Goal: Task Accomplishment & Management: Manage account settings

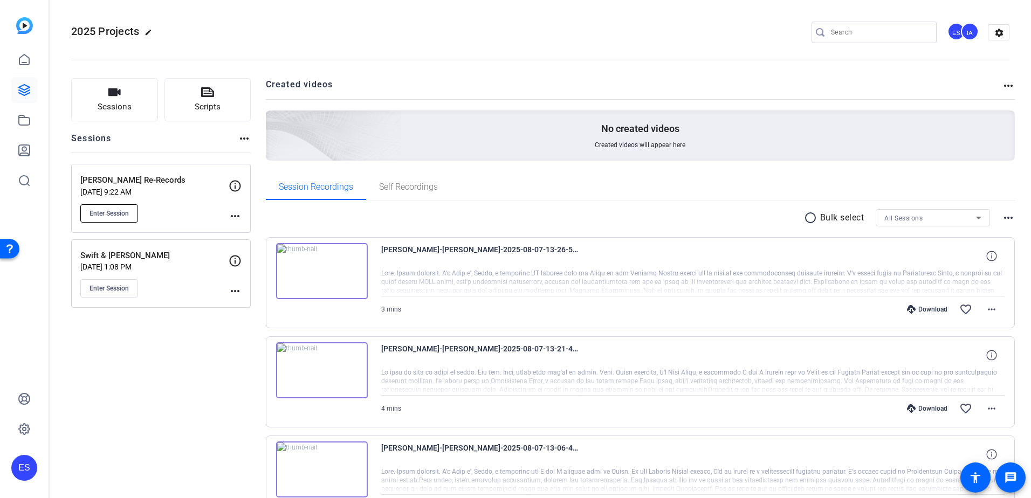
click at [118, 216] on span "Enter Session" at bounding box center [109, 213] width 39 height 9
click at [686, 30] on mat-icon "settings" at bounding box center [1000, 33] width 22 height 16
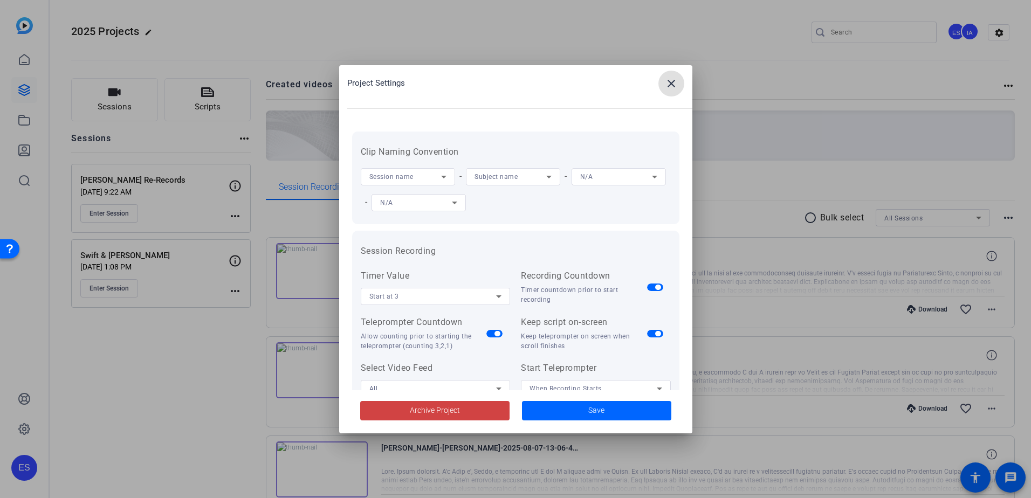
click at [673, 89] on mat-icon "close" at bounding box center [671, 83] width 13 height 13
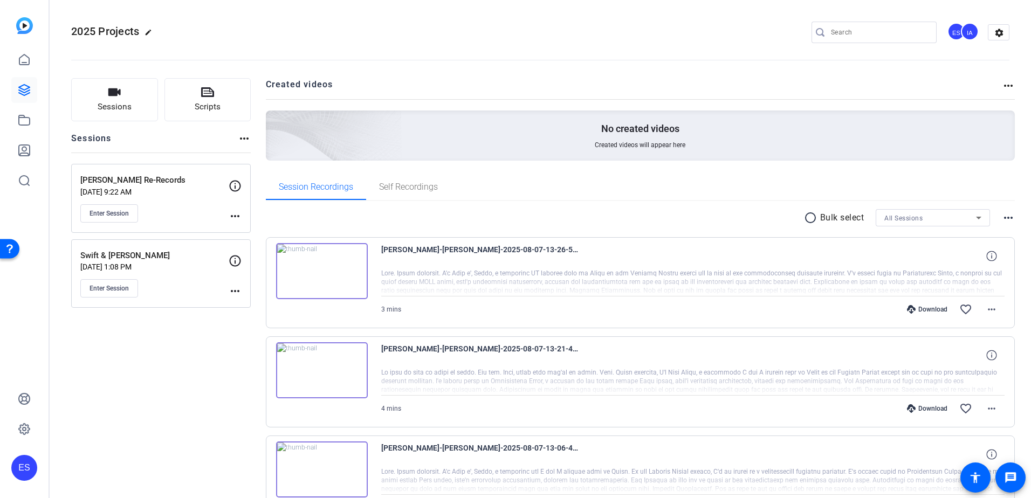
click at [686, 32] on div "ES" at bounding box center [957, 32] width 18 height 18
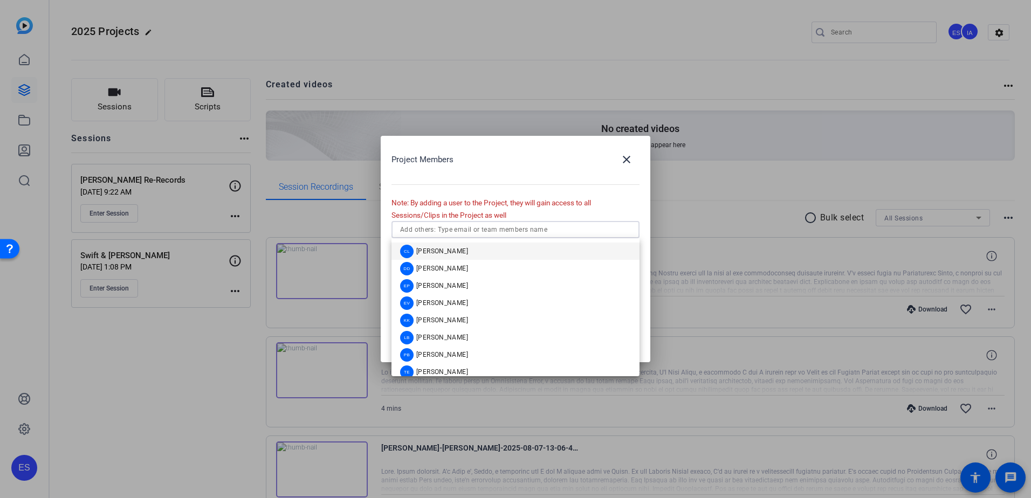
click at [546, 236] on input "text" at bounding box center [515, 229] width 231 height 13
click at [521, 267] on mat-option "DD Danielle Davenport" at bounding box center [516, 268] width 248 height 17
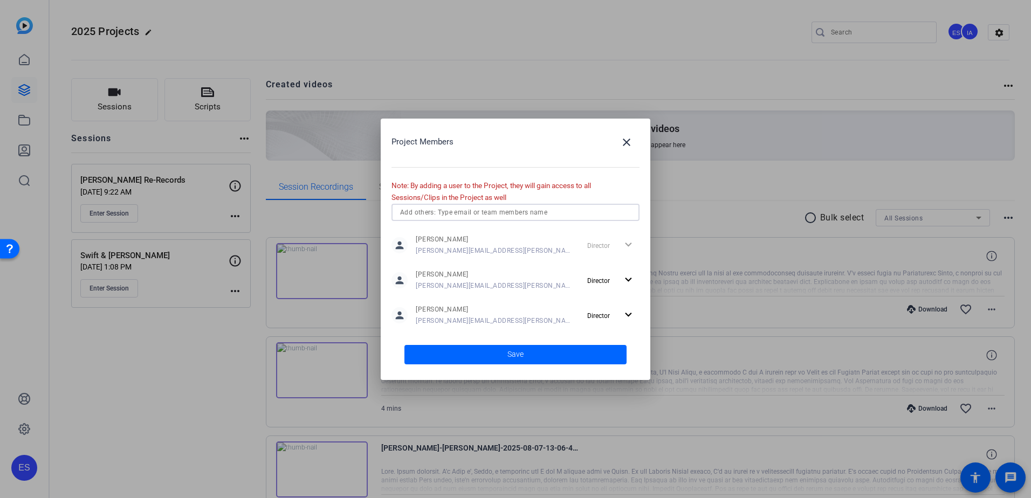
click at [476, 209] on input "text" at bounding box center [515, 212] width 231 height 13
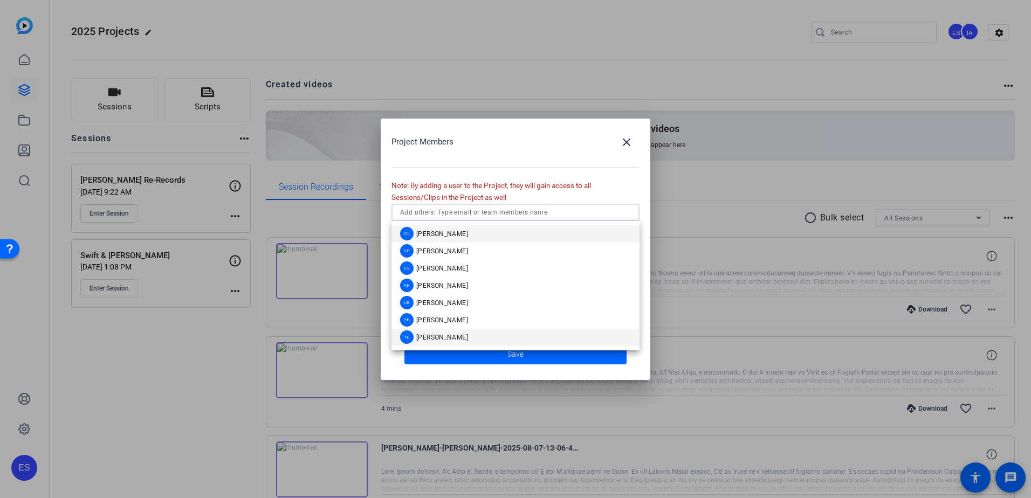
click at [486, 333] on mat-option "TE Tori Esquivel" at bounding box center [516, 337] width 248 height 17
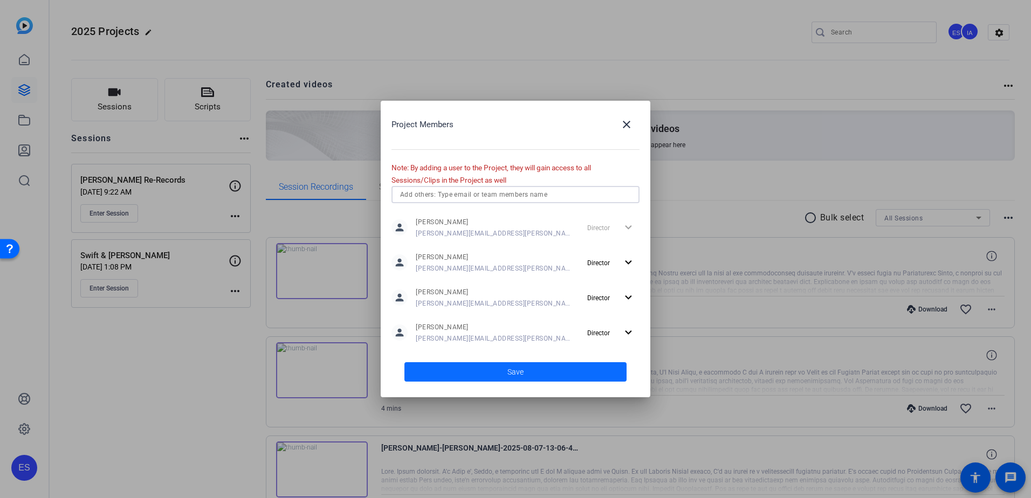
click at [546, 347] on span at bounding box center [516, 372] width 222 height 26
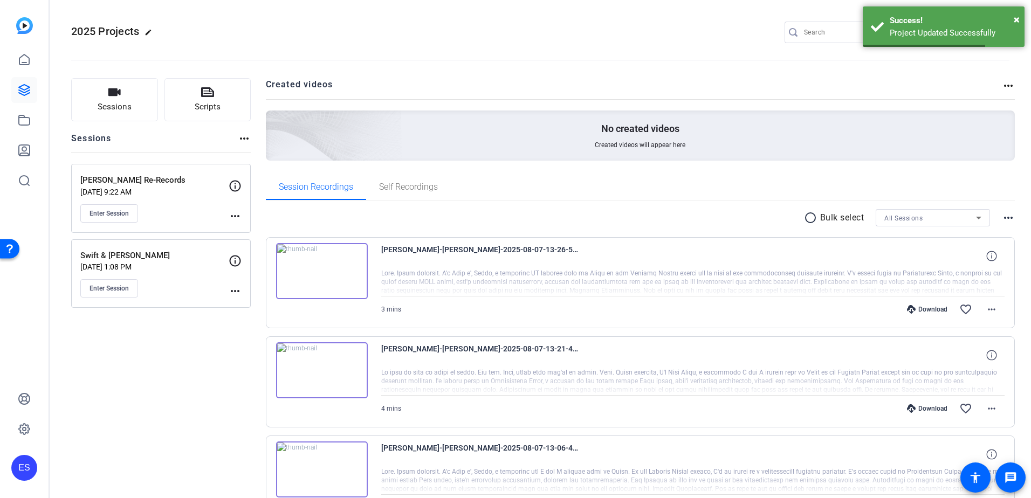
click at [686, 33] on div "2025 Projects edit ES IA DD TE settings" at bounding box center [540, 32] width 939 height 16
click at [686, 18] on span "×" at bounding box center [1017, 19] width 6 height 13
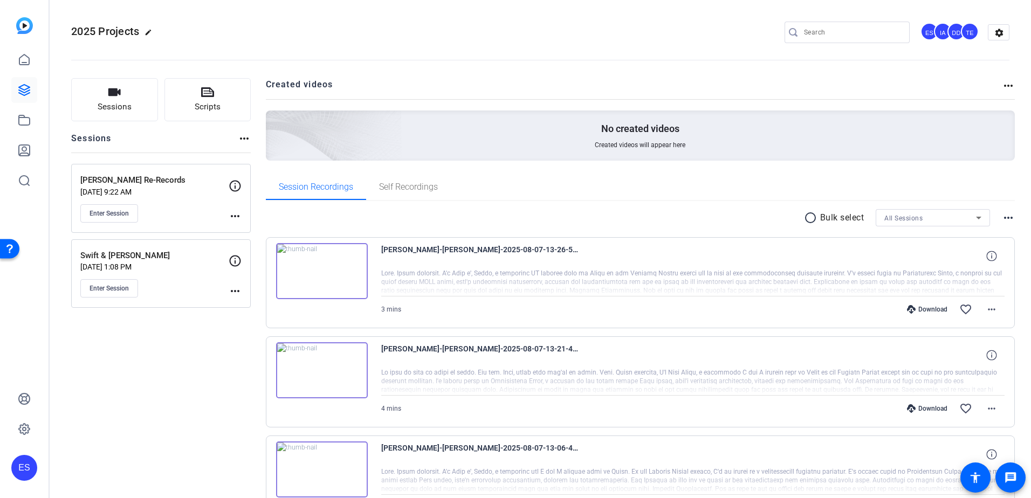
click at [686, 32] on div "TE" at bounding box center [970, 32] width 18 height 18
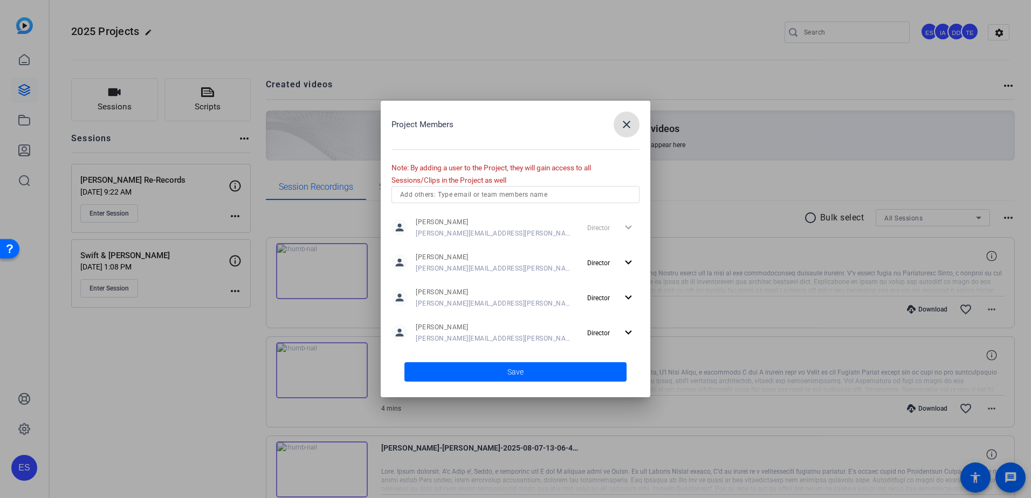
click at [505, 200] on input "text" at bounding box center [515, 194] width 231 height 13
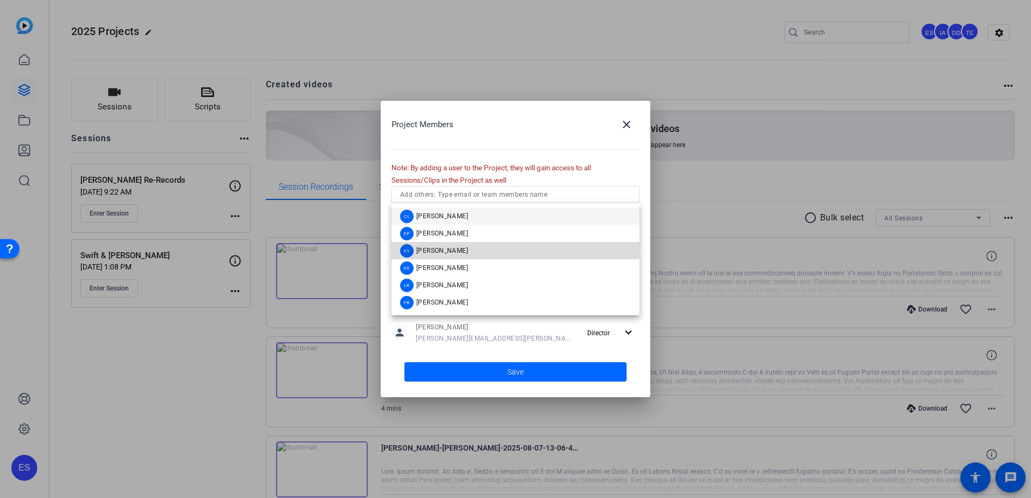
click at [494, 254] on mat-option "EV Eric Veazie" at bounding box center [516, 250] width 248 height 17
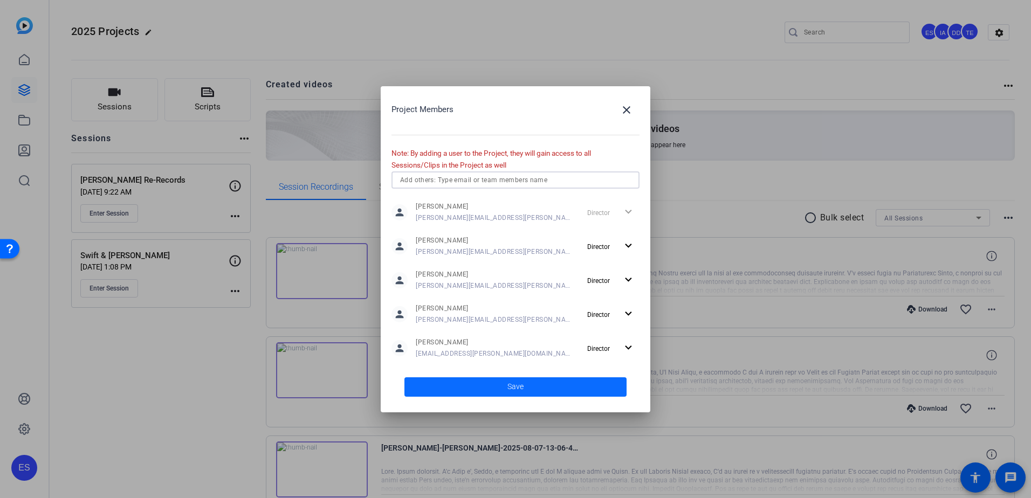
click at [549, 347] on span at bounding box center [516, 387] width 222 height 26
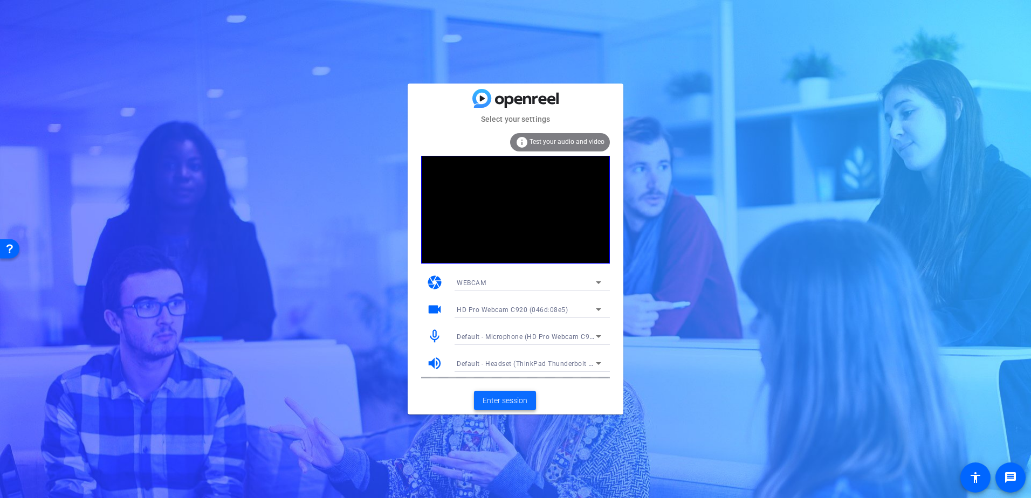
click at [514, 400] on span "Enter session" at bounding box center [505, 400] width 45 height 11
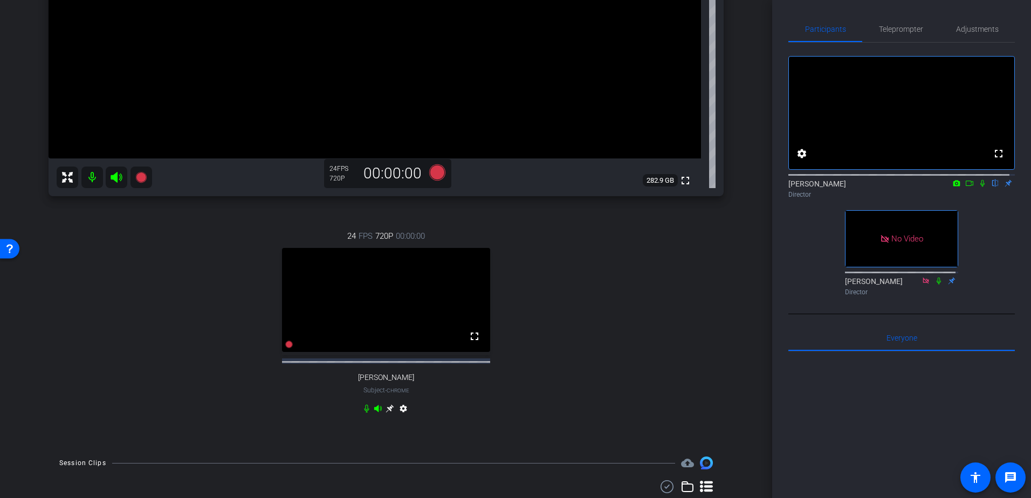
scroll to position [270, 0]
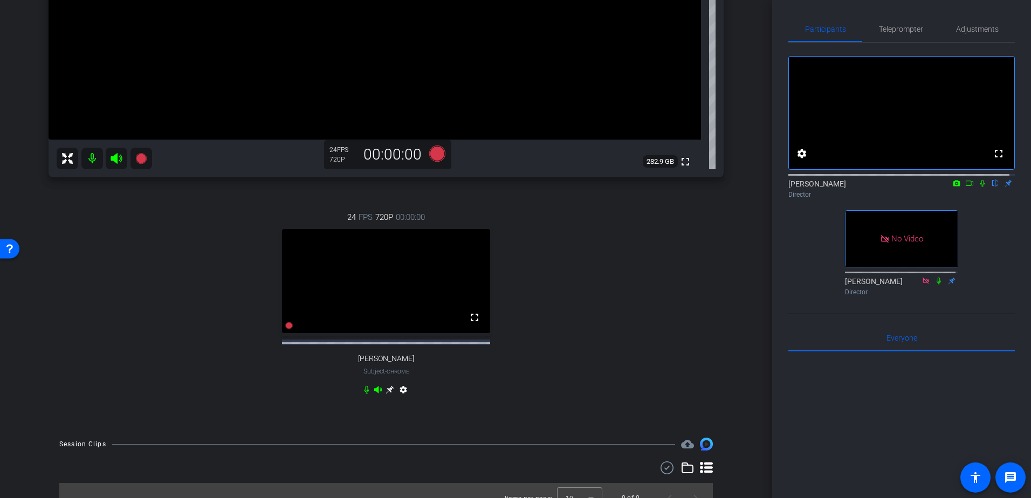
click at [399, 399] on mat-icon "settings" at bounding box center [403, 392] width 13 height 13
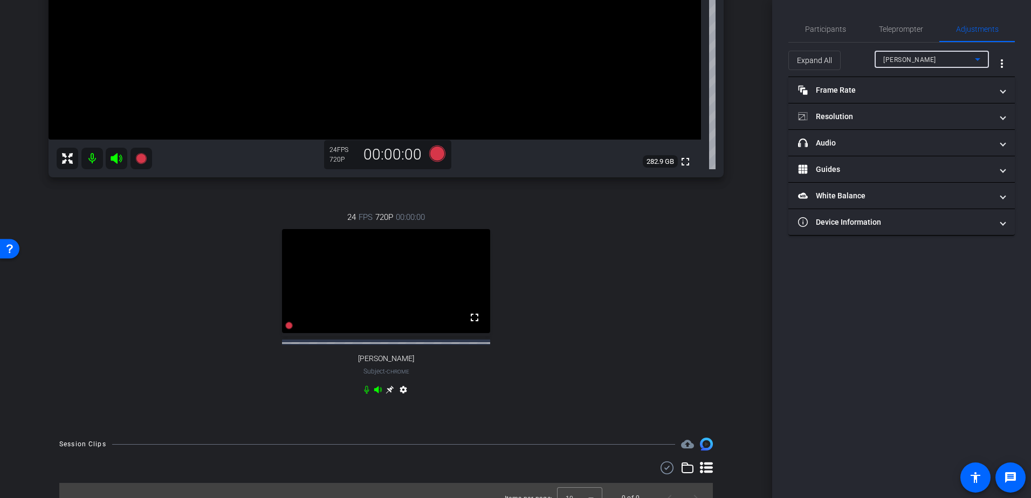
click at [959, 56] on div "[PERSON_NAME]" at bounding box center [930, 59] width 92 height 13
click at [959, 56] on div at bounding box center [515, 249] width 1031 height 498
click at [1010, 60] on span "More Options for Adjustments Panel" at bounding box center [1002, 64] width 26 height 26
click at [1009, 60] on div at bounding box center [515, 249] width 1031 height 498
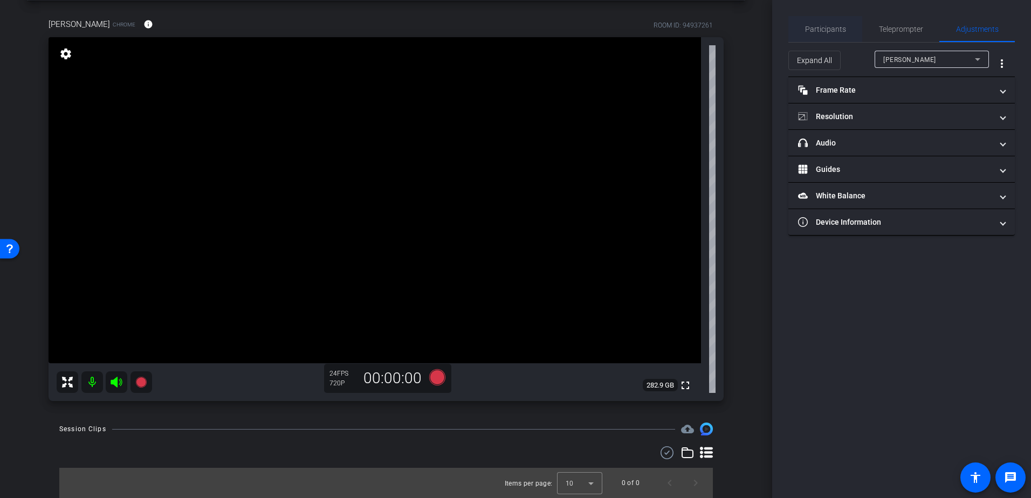
click at [829, 28] on span "Participants" at bounding box center [825, 29] width 41 height 8
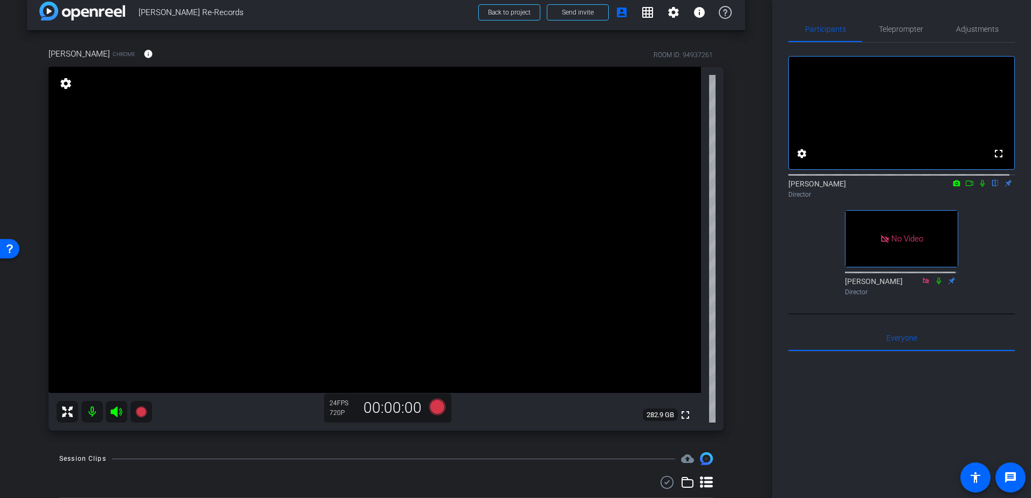
scroll to position [0, 0]
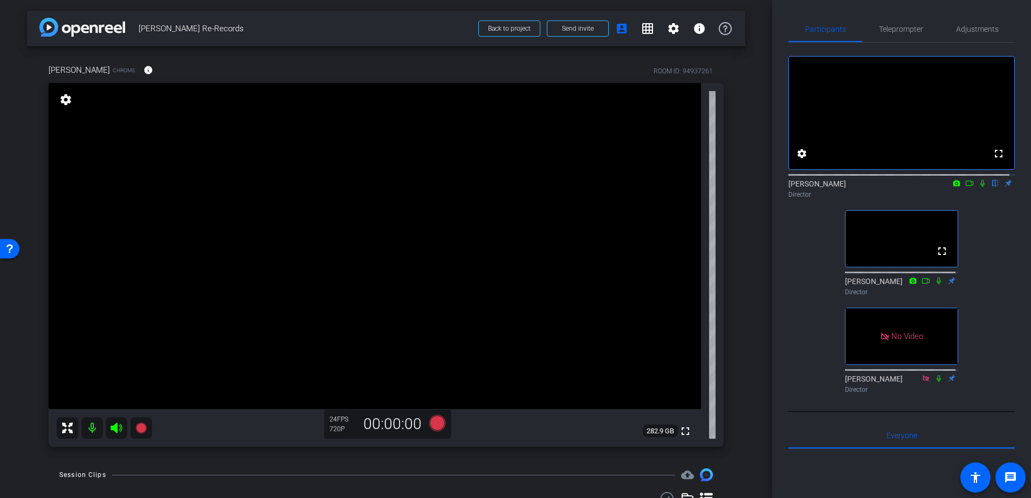
click at [66, 101] on mat-icon "settings" at bounding box center [65, 99] width 15 height 13
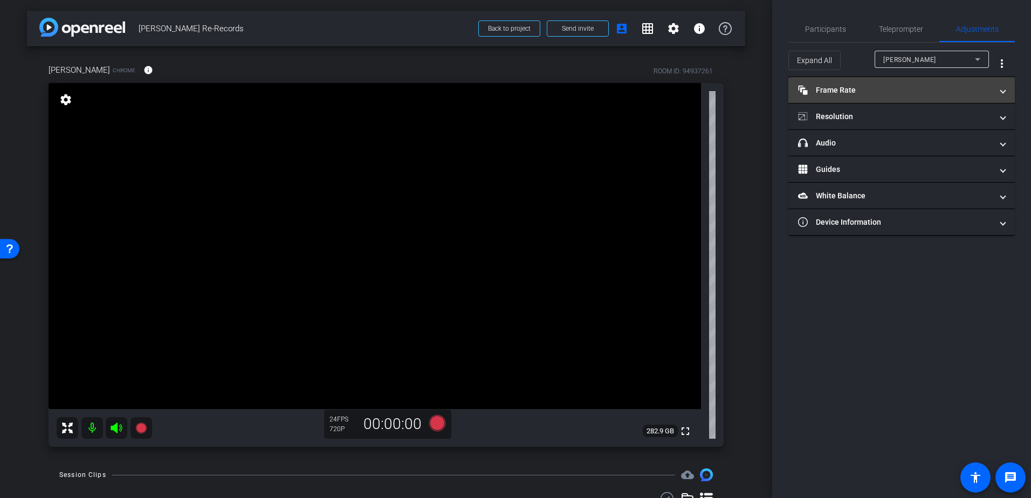
click at [986, 86] on mat-panel-title "Frame Rate Frame Rate" at bounding box center [895, 90] width 194 height 11
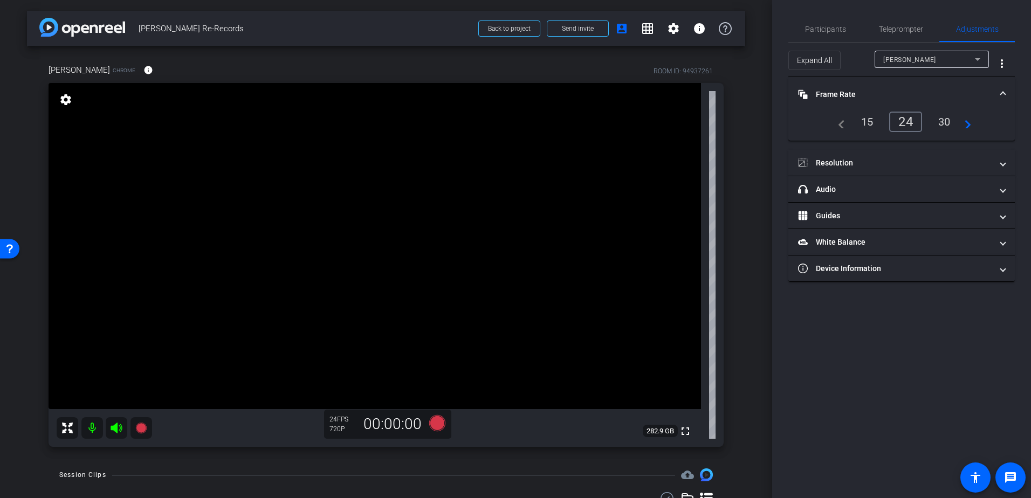
click at [985, 87] on mat-expansion-panel-header "Frame Rate Frame Rate" at bounding box center [902, 94] width 227 height 35
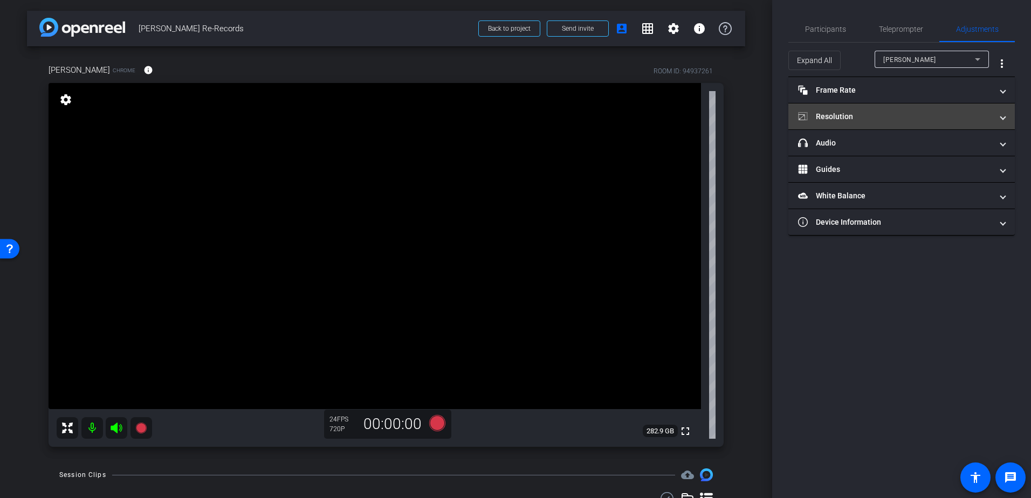
click at [993, 112] on span "Resolution" at bounding box center [899, 116] width 203 height 11
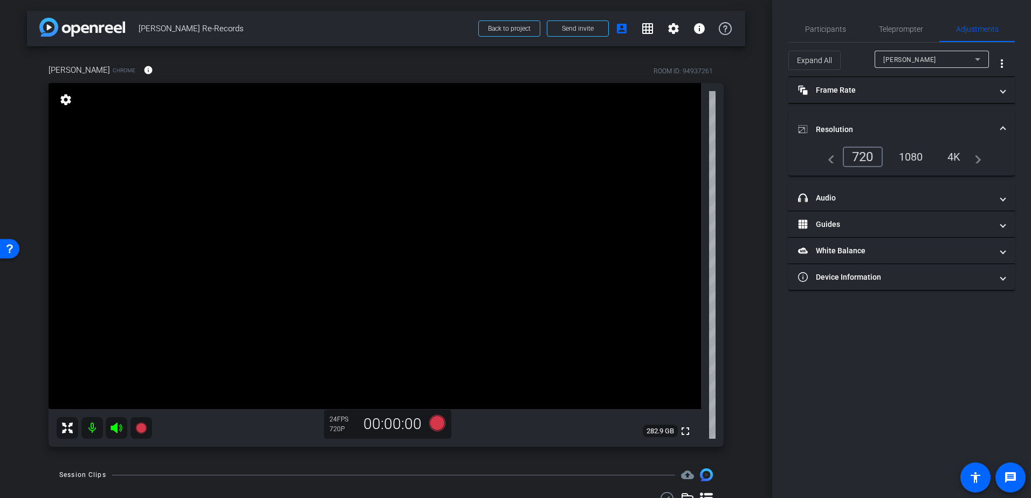
click at [909, 154] on div "1080" at bounding box center [911, 157] width 40 height 18
click at [829, 28] on span "Participants" at bounding box center [825, 29] width 41 height 8
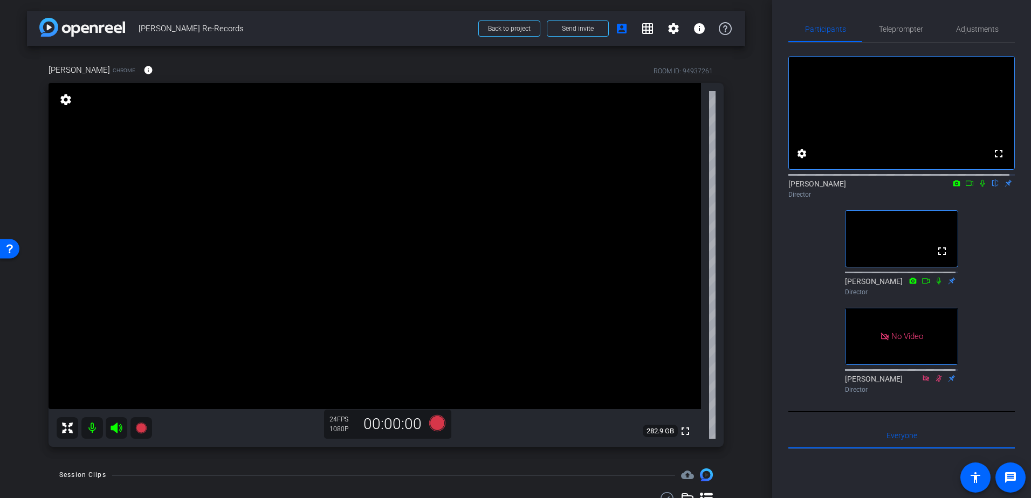
scroll to position [46, 0]
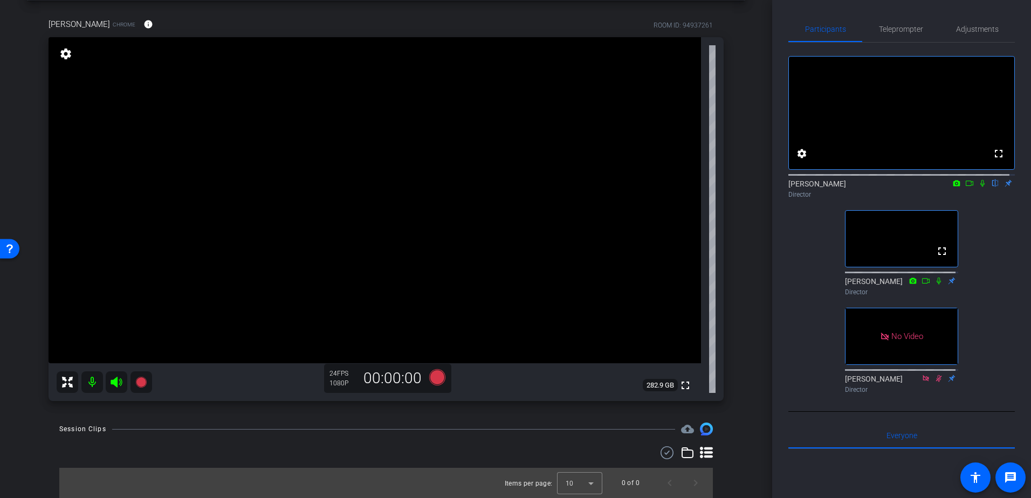
click at [979, 187] on icon at bounding box center [983, 184] width 9 height 8
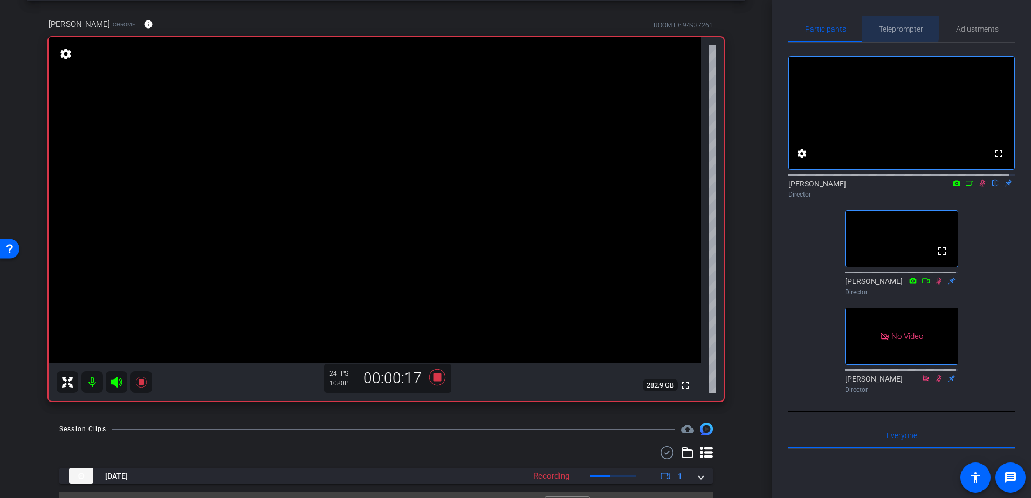
click at [886, 26] on span "Teleprompter" at bounding box center [901, 29] width 44 height 8
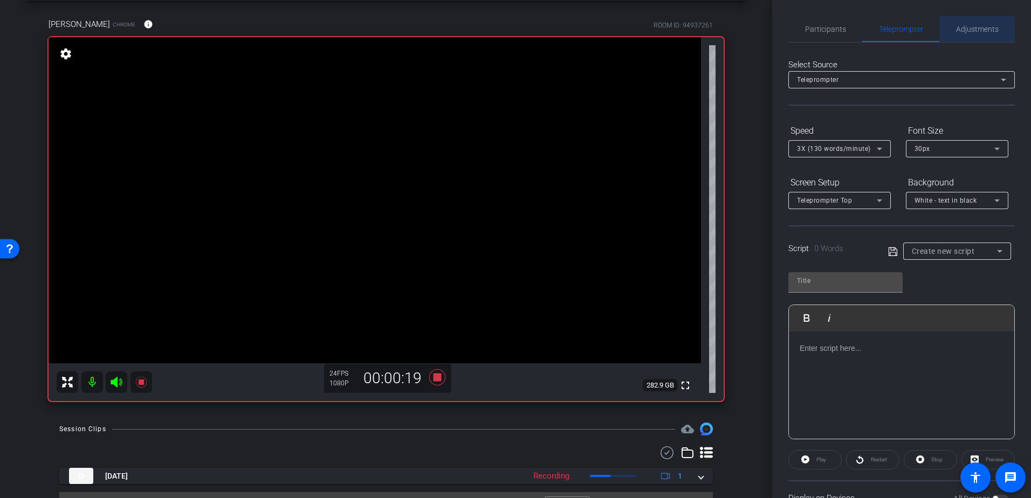
click at [995, 35] on div "Adjustments" at bounding box center [978, 29] width 76 height 26
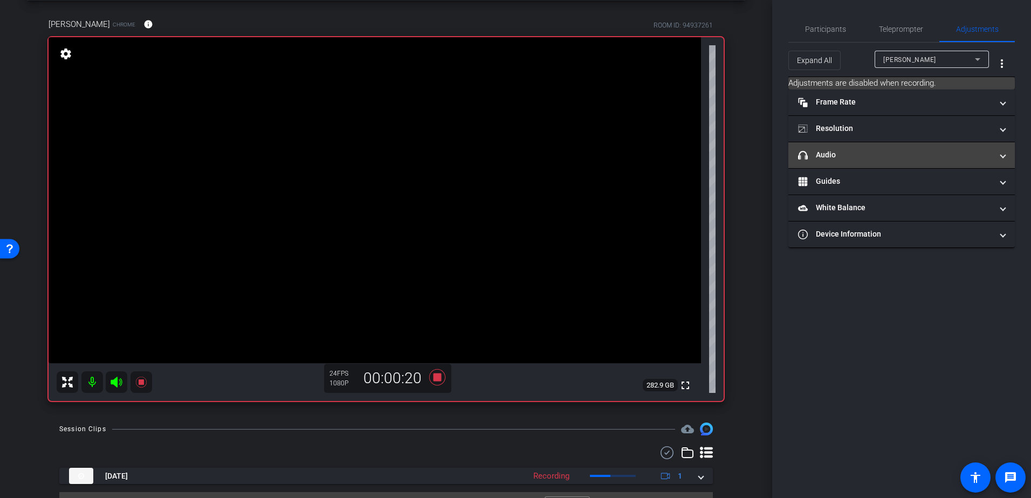
click at [994, 152] on span "headphone icon Audio" at bounding box center [899, 154] width 203 height 11
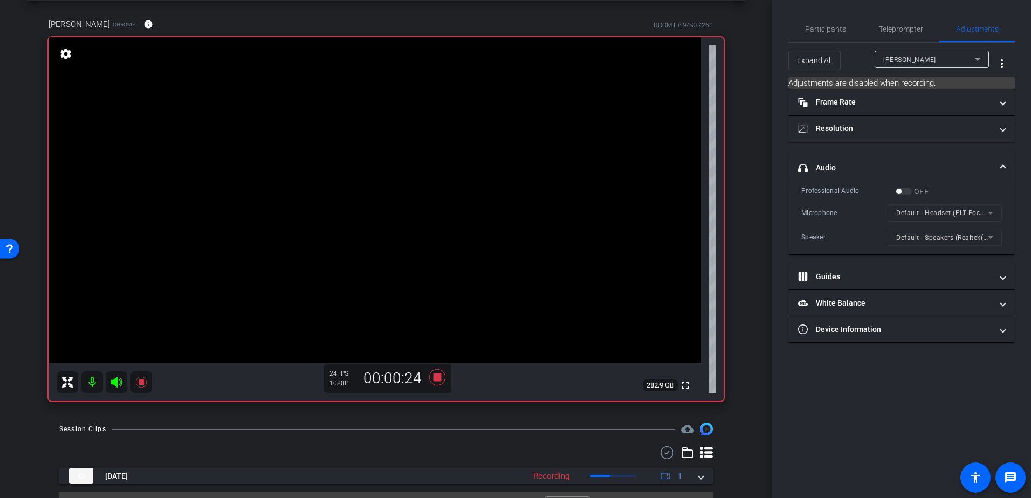
click at [989, 210] on mat-form-field "Default - Headset (PLT Focus)" at bounding box center [945, 212] width 114 height 17
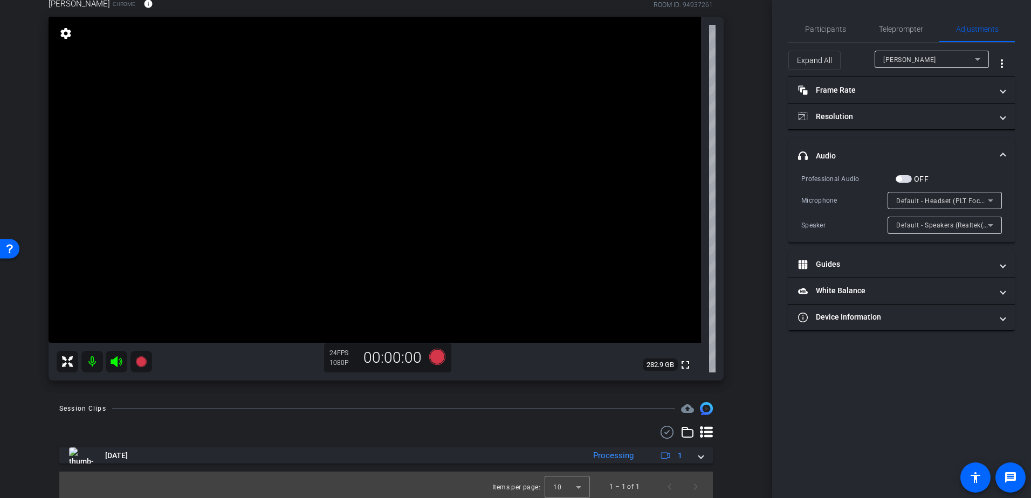
scroll to position [70, 0]
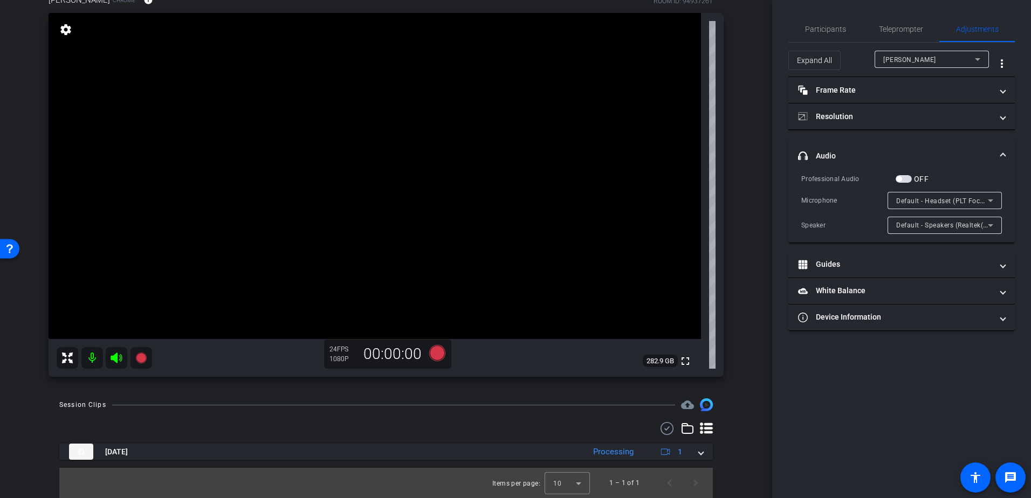
drag, startPoint x: 698, startPoint y: 453, endPoint x: 694, endPoint y: 375, distance: 77.2
click at [699, 453] on span at bounding box center [701, 452] width 4 height 11
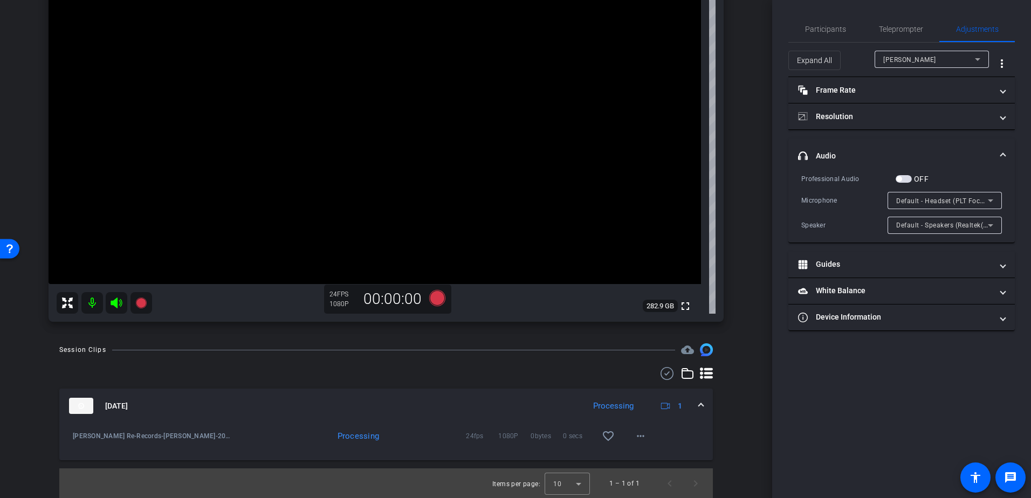
scroll to position [126, 0]
click at [968, 200] on span "Default - Headset (PLT Focus)" at bounding box center [944, 200] width 94 height 9
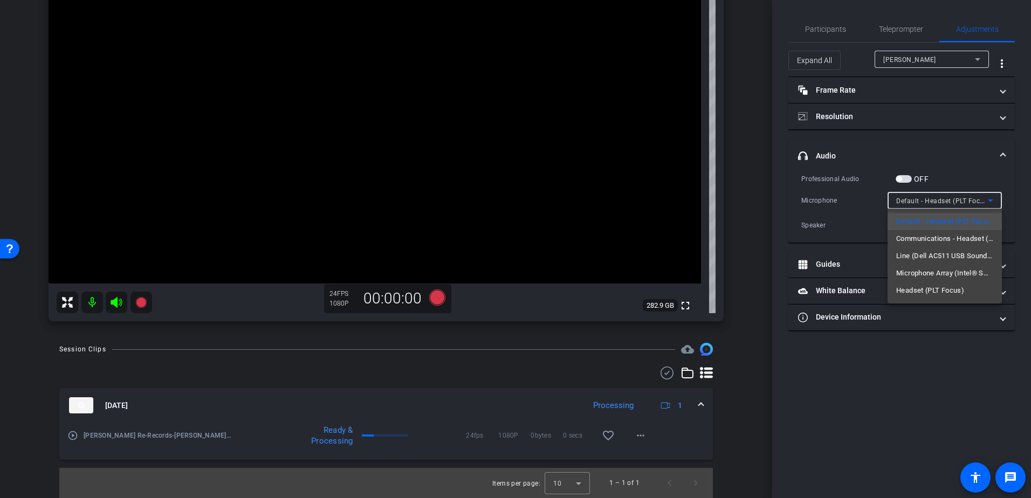
click at [72, 438] on div at bounding box center [515, 249] width 1031 height 498
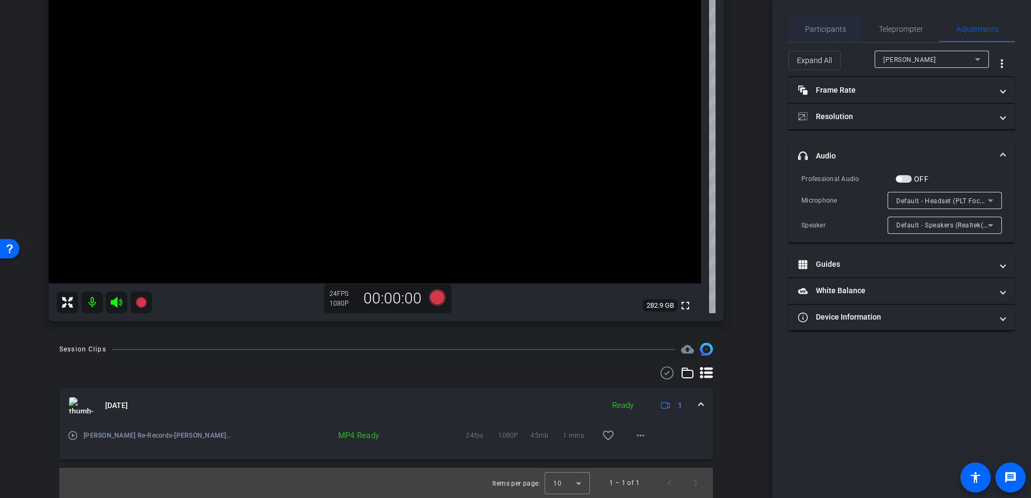
drag, startPoint x: 810, startPoint y: 24, endPoint x: 817, endPoint y: 27, distance: 8.2
click at [811, 24] on span "Participants" at bounding box center [825, 29] width 41 height 26
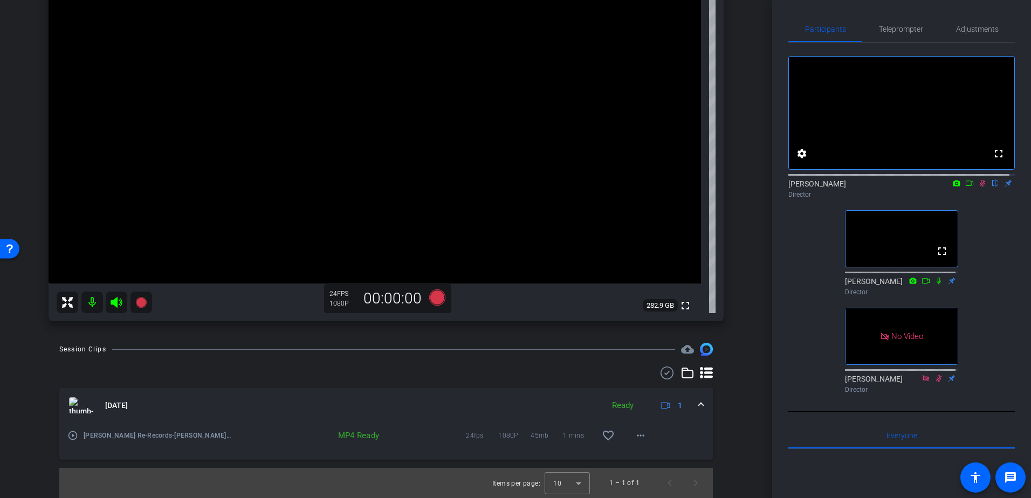
click at [980, 187] on icon at bounding box center [983, 183] width 6 height 7
click at [638, 433] on mat-icon "more_horiz" at bounding box center [640, 435] width 13 height 13
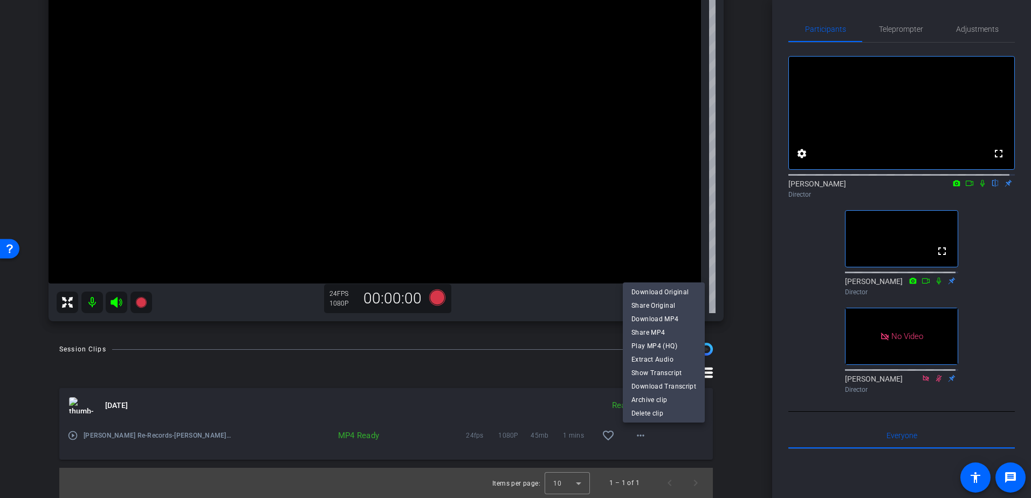
click at [71, 434] on div at bounding box center [515, 249] width 1031 height 498
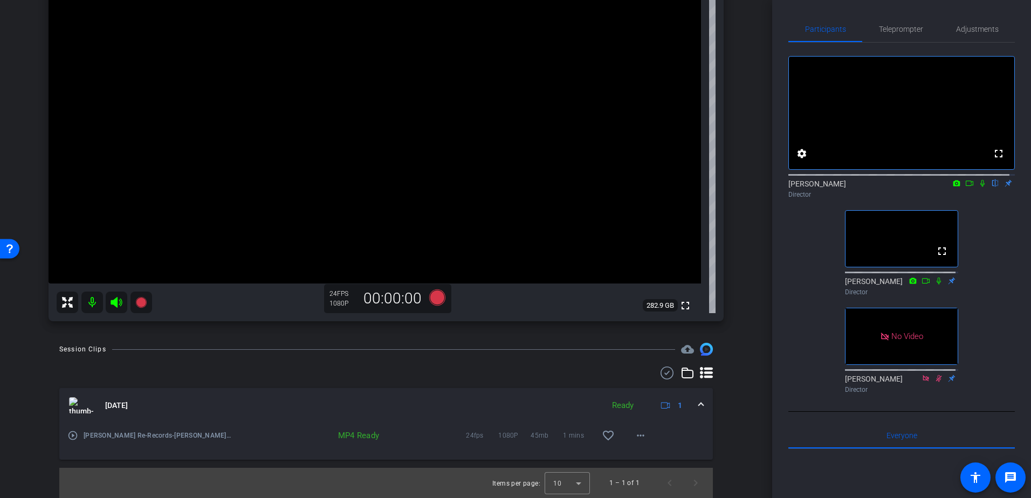
click at [71, 435] on mat-icon "play_circle_outline" at bounding box center [72, 436] width 11 height 11
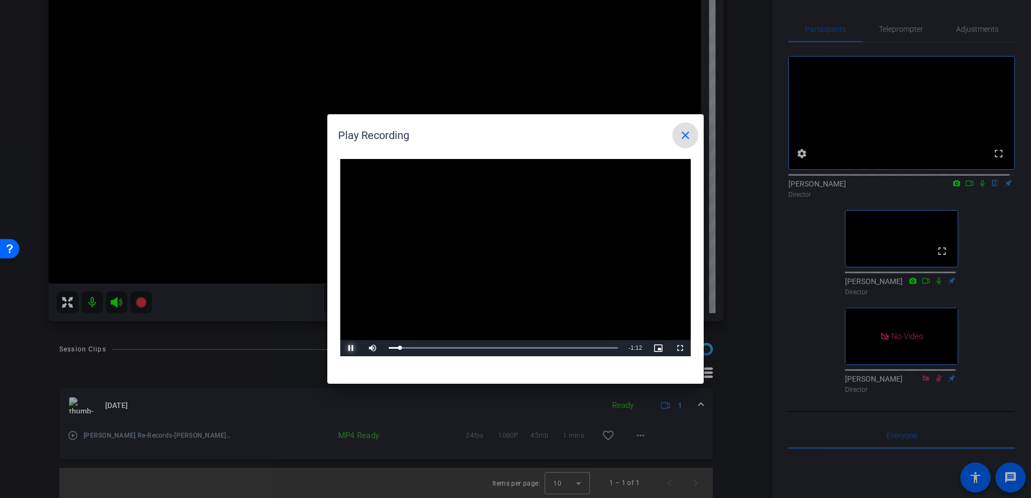
click at [351, 349] on span "Video Player" at bounding box center [351, 349] width 22 height 0
click at [686, 134] on mat-icon "close" at bounding box center [685, 135] width 13 height 13
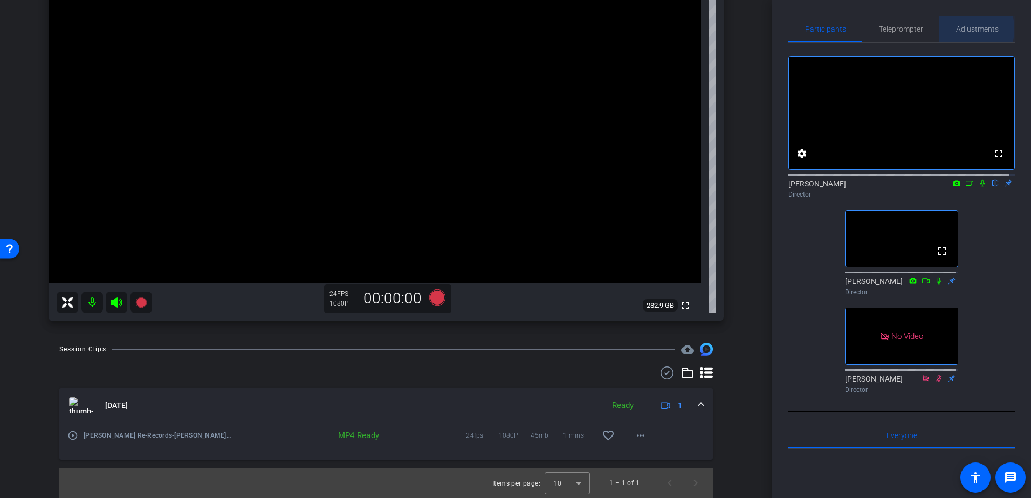
click at [951, 29] on div "Adjustments" at bounding box center [978, 29] width 76 height 26
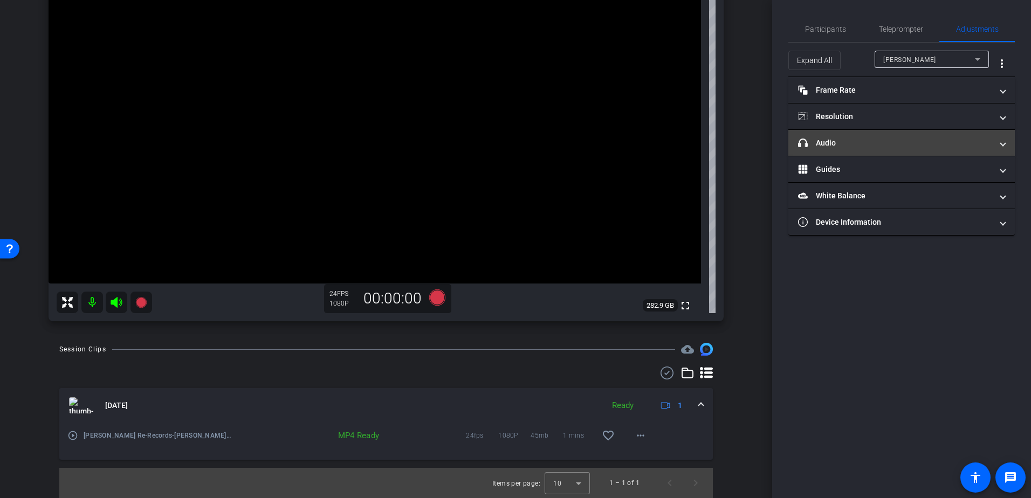
click at [942, 145] on mat-panel-title "headphone icon Audio" at bounding box center [895, 143] width 194 height 11
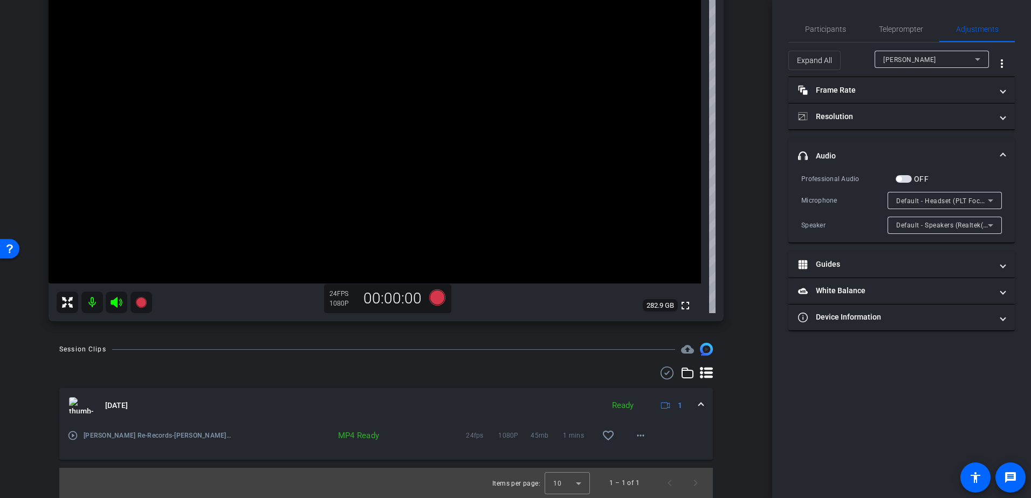
click at [960, 200] on span "Default - Headset (PLT Focus)" at bounding box center [944, 200] width 94 height 9
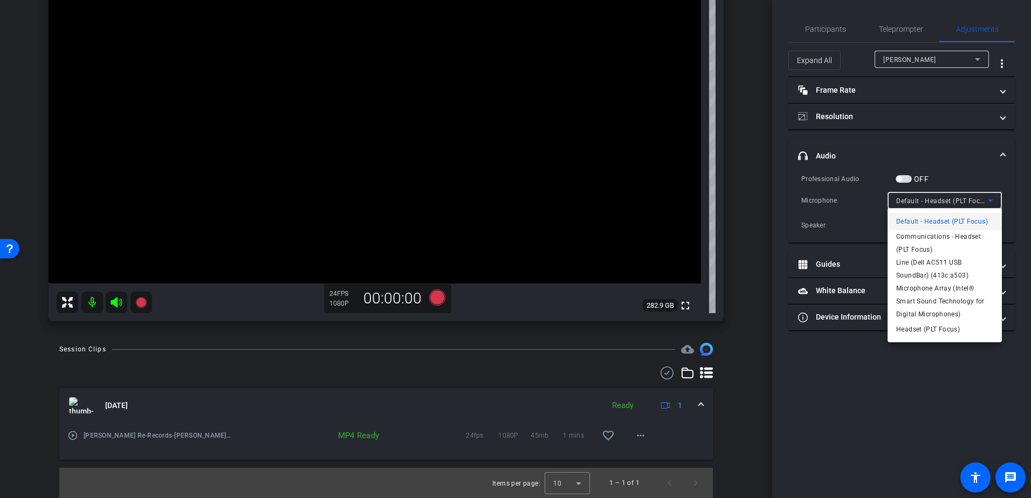
click at [839, 33] on div at bounding box center [515, 249] width 1031 height 498
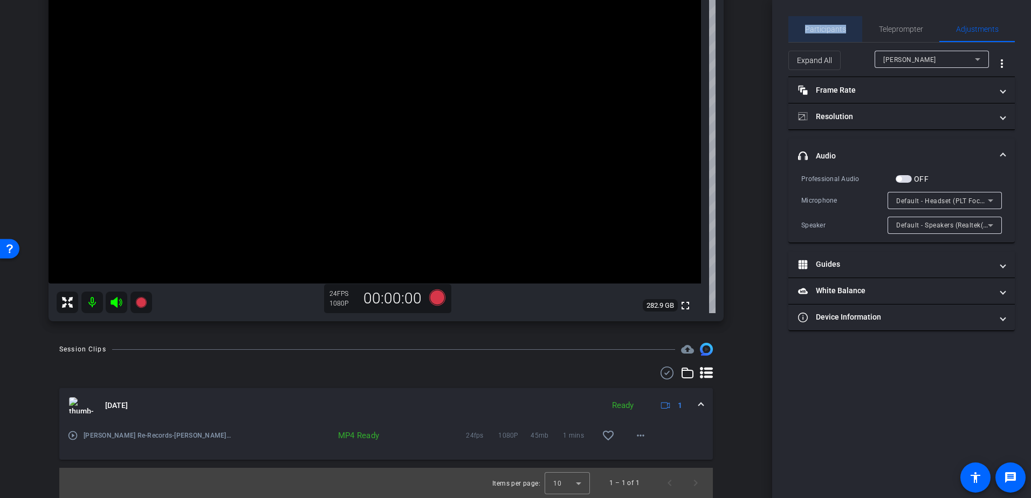
click at [839, 33] on span "Participants" at bounding box center [825, 29] width 41 height 8
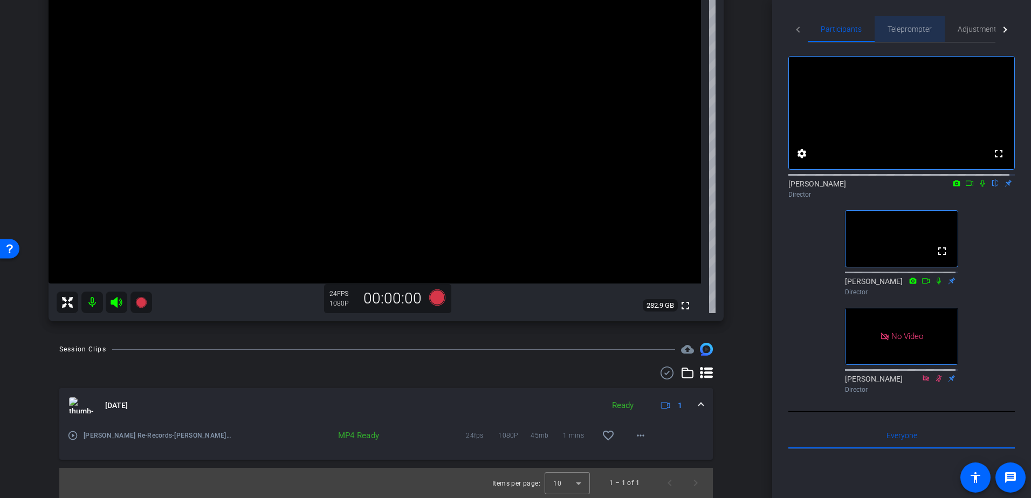
click at [909, 32] on span "Teleprompter" at bounding box center [910, 29] width 44 height 8
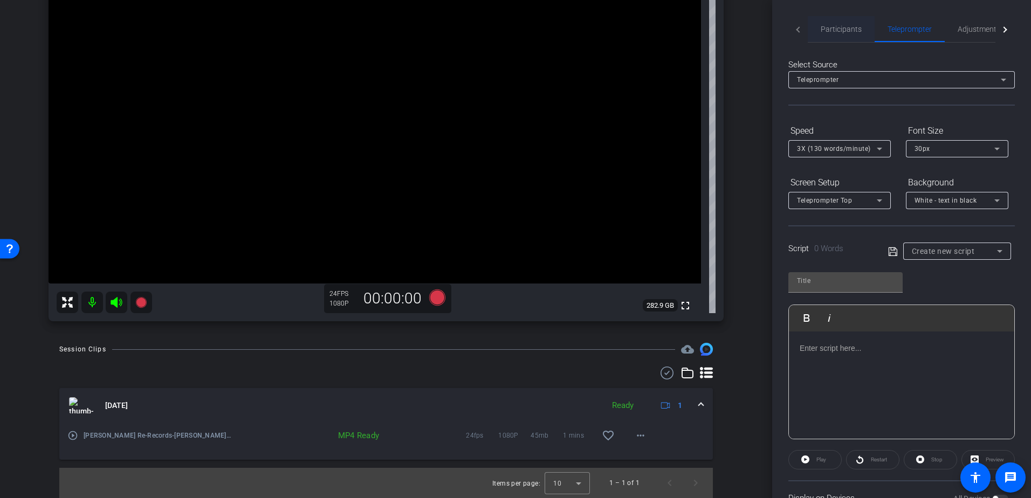
click at [845, 33] on span "Participants" at bounding box center [841, 29] width 41 height 8
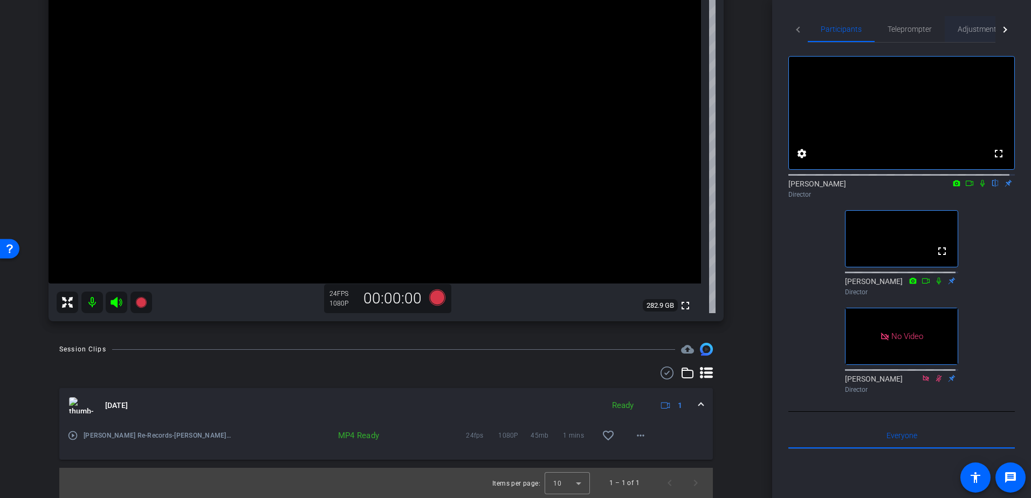
click at [983, 31] on span "Adjustments" at bounding box center [979, 29] width 43 height 8
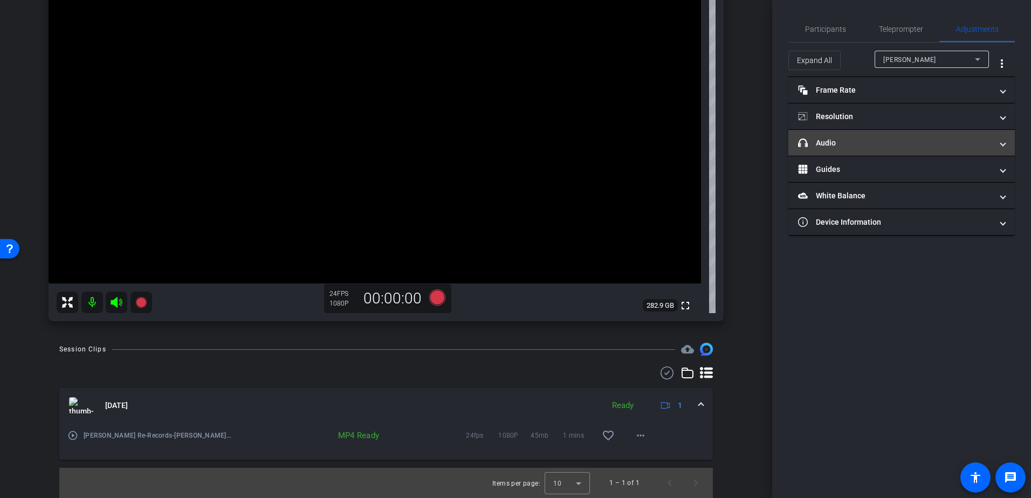
click at [946, 144] on mat-panel-title "headphone icon Audio" at bounding box center [895, 143] width 194 height 11
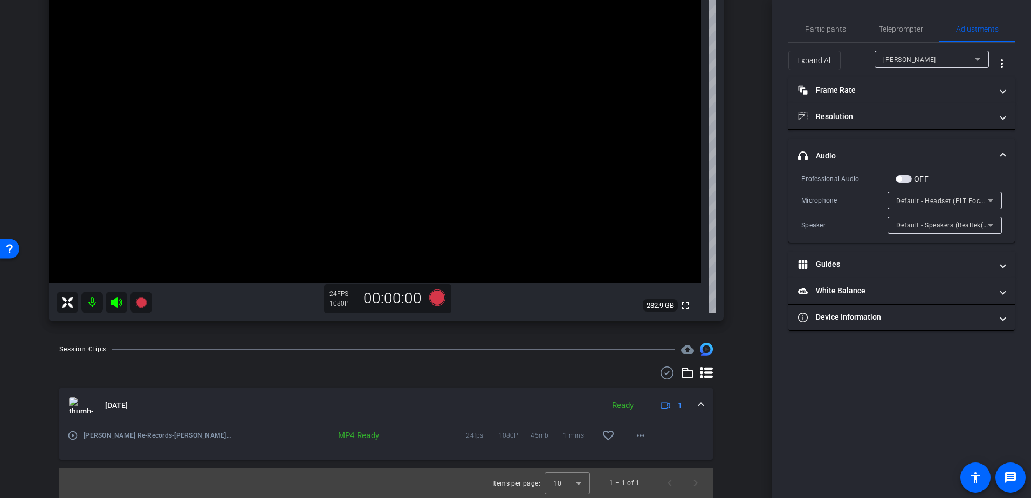
click at [965, 202] on span "Default - Headset (PLT Focus)" at bounding box center [944, 200] width 94 height 9
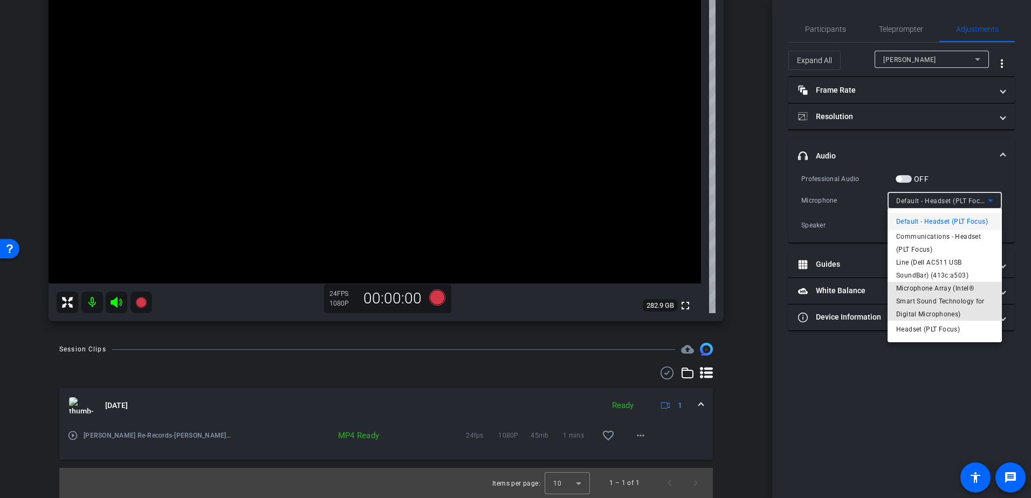
drag, startPoint x: 951, startPoint y: 305, endPoint x: 911, endPoint y: 289, distance: 43.4
click at [911, 289] on span "Microphone Array (Intel® Smart Sound Technology for Digital Microphones)" at bounding box center [945, 301] width 97 height 39
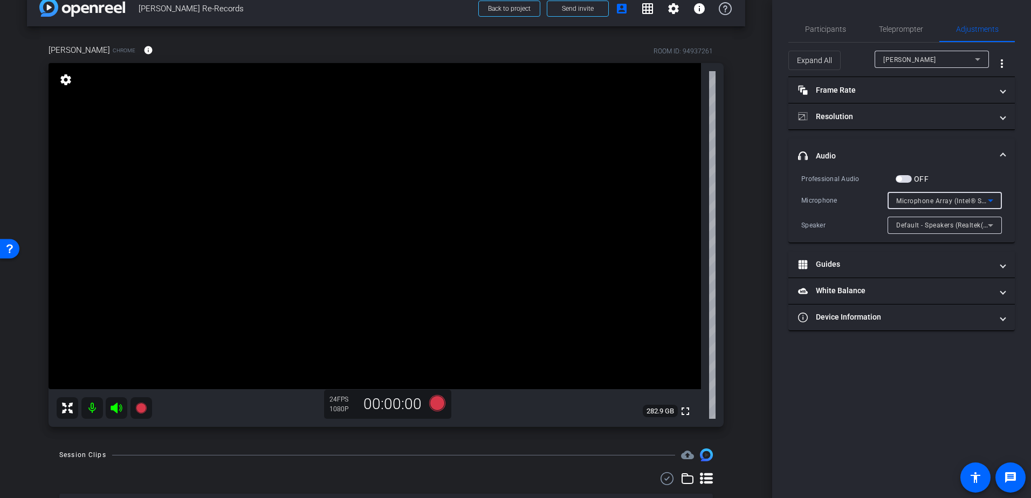
scroll to position [18, 0]
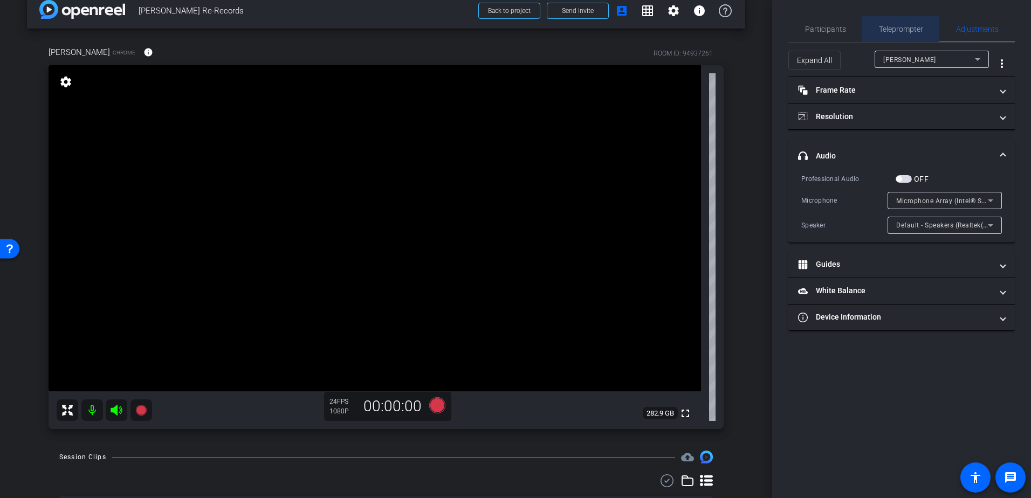
click at [882, 37] on span "Teleprompter" at bounding box center [901, 29] width 44 height 26
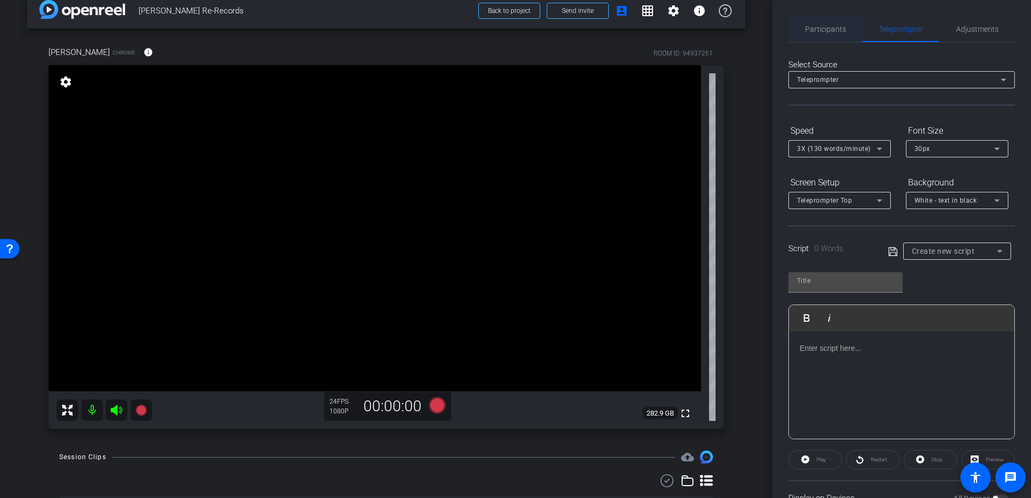
click at [830, 32] on span "Participants" at bounding box center [825, 29] width 41 height 8
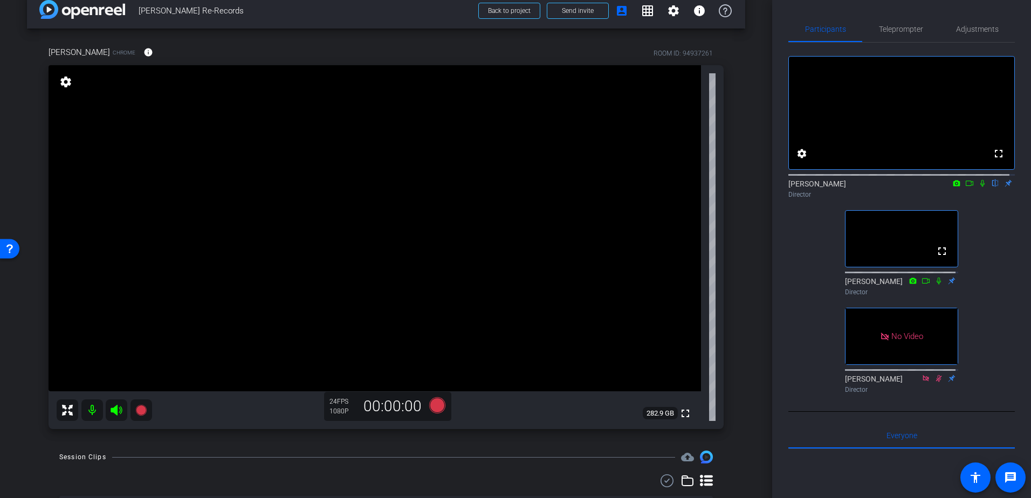
click at [980, 187] on icon at bounding box center [983, 184] width 9 height 8
click at [976, 188] on mat-icon at bounding box center [982, 184] width 13 height 10
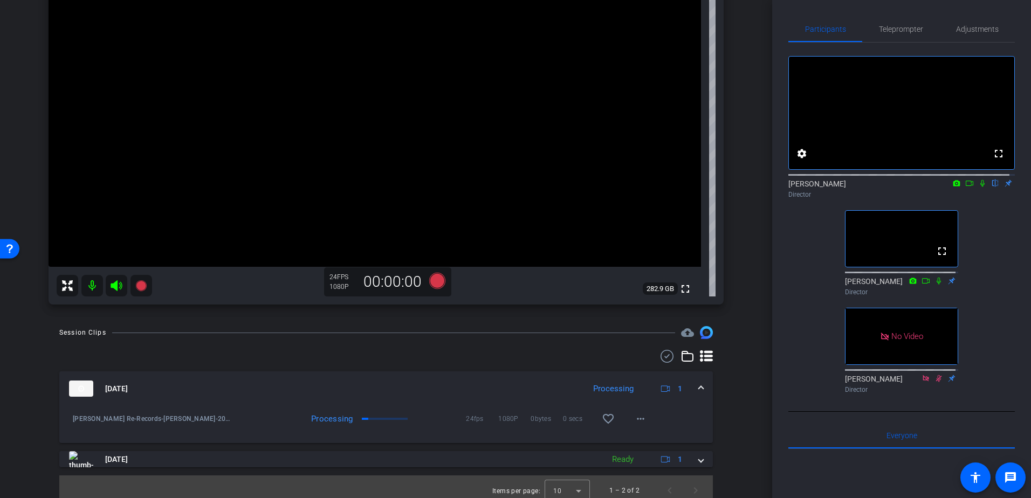
scroll to position [150, 0]
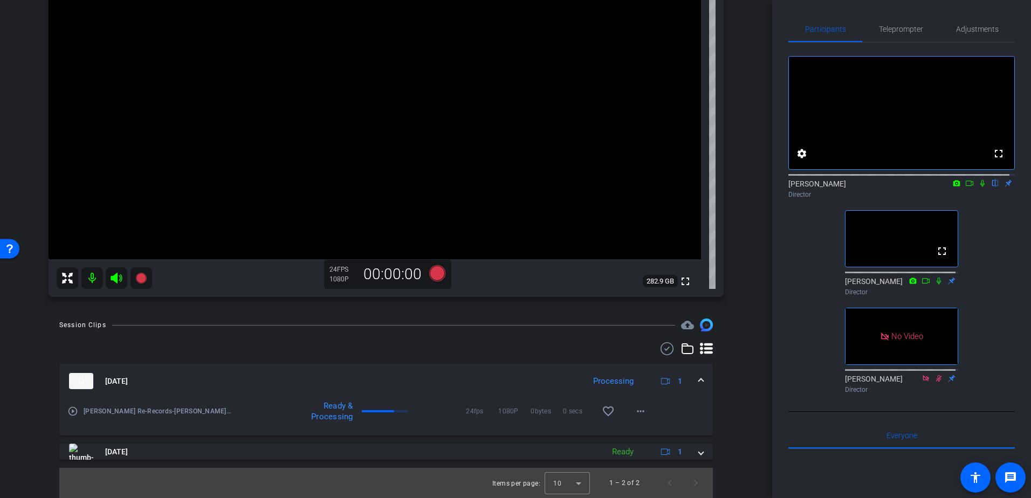
click at [979, 187] on icon at bounding box center [983, 184] width 9 height 8
click at [700, 378] on mat-expansion-panel-header "[DATE] Ready 1" at bounding box center [386, 381] width 654 height 35
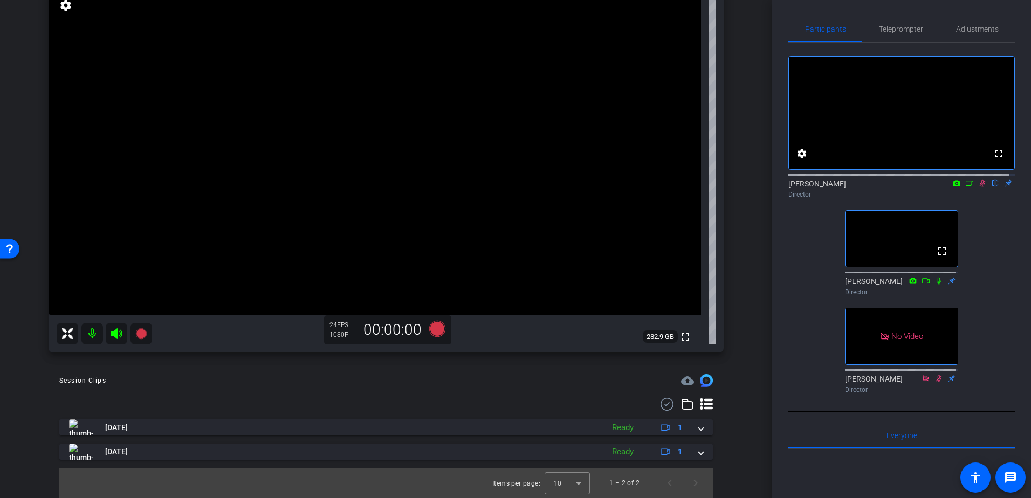
scroll to position [94, 0]
click at [699, 430] on span at bounding box center [701, 427] width 4 height 11
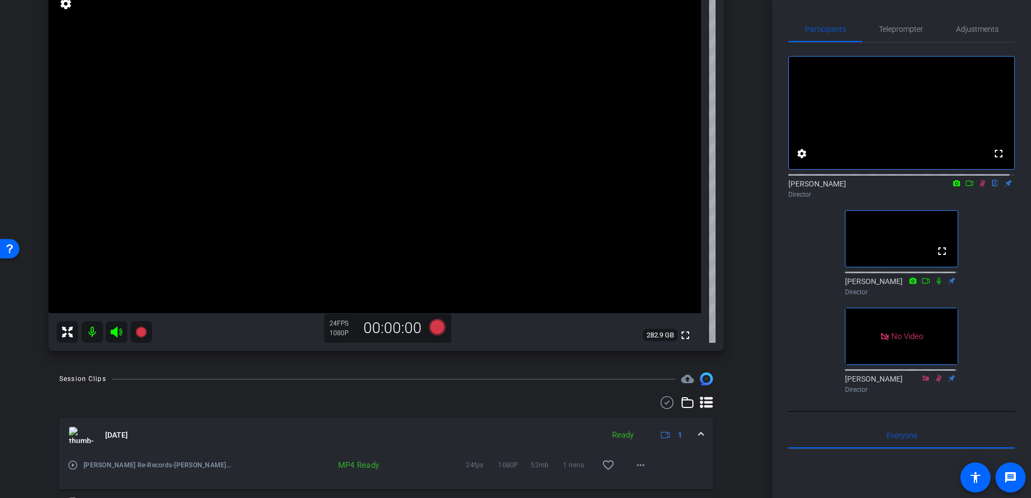
scroll to position [42, 0]
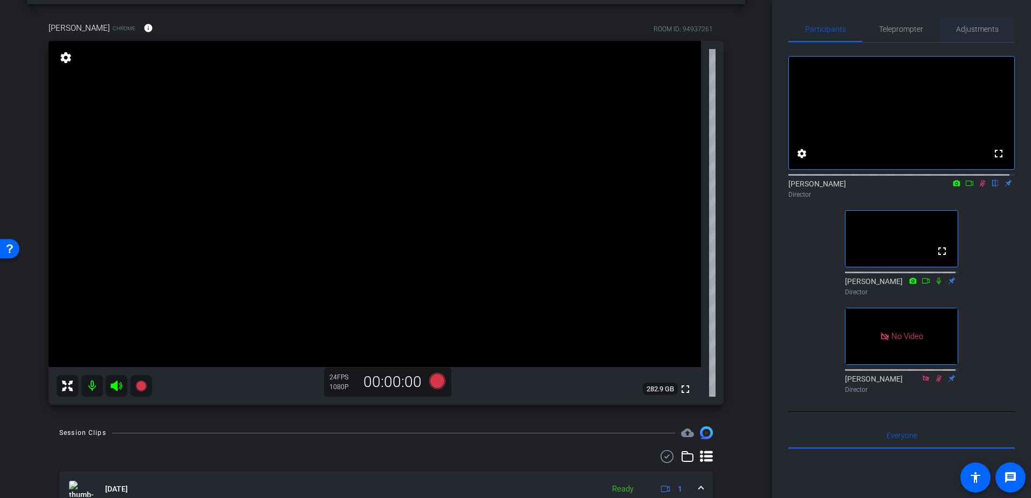
click at [985, 27] on span "Adjustments" at bounding box center [977, 29] width 43 height 8
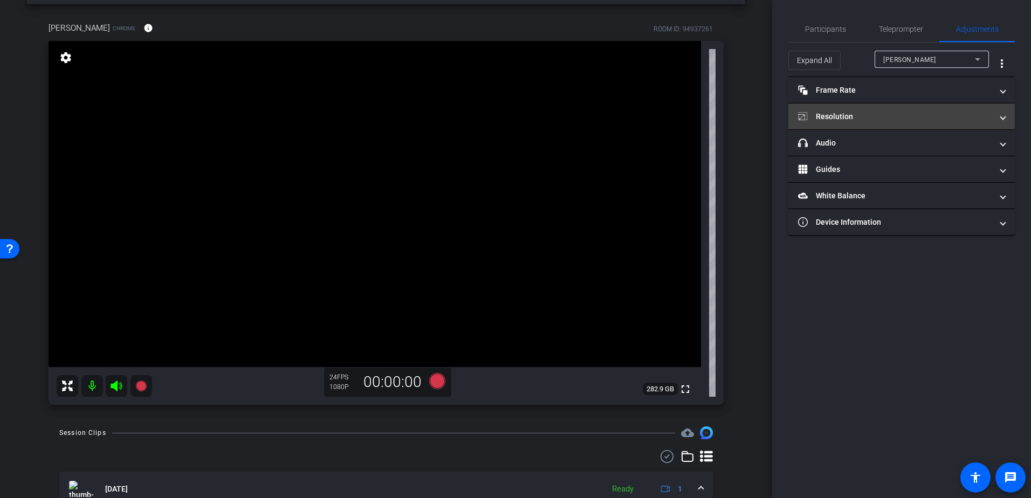
click at [947, 110] on mat-expansion-panel-header "Resolution" at bounding box center [902, 117] width 227 height 26
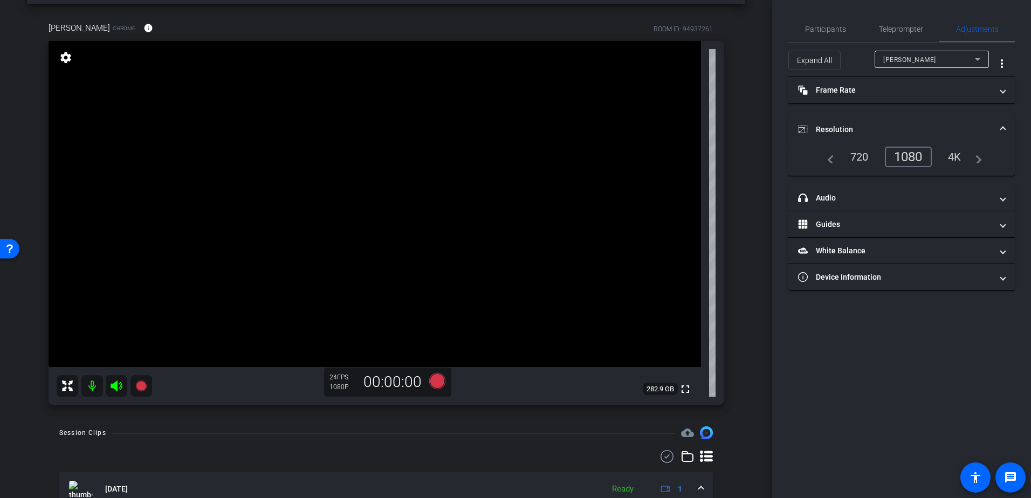
click at [981, 121] on mat-expansion-panel-header "Resolution" at bounding box center [902, 129] width 227 height 35
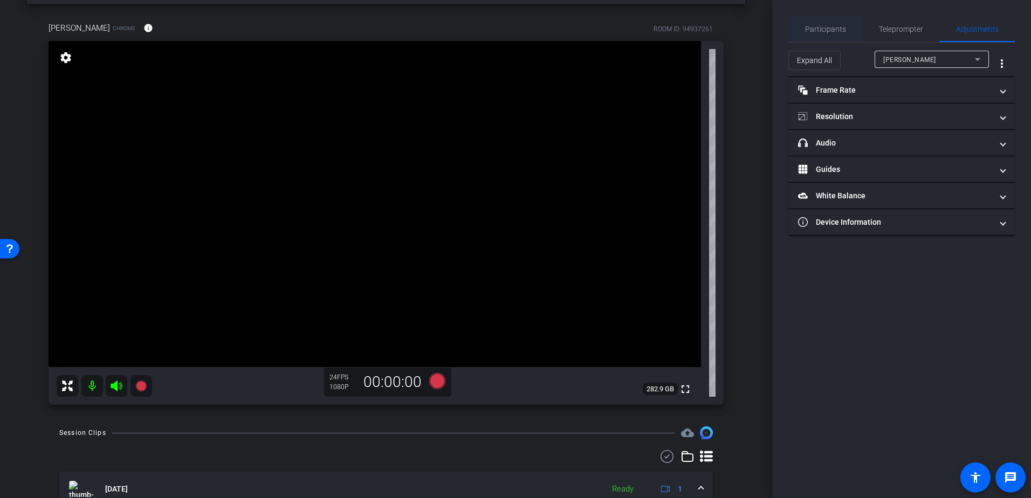
click at [822, 30] on span "Participants" at bounding box center [825, 29] width 41 height 8
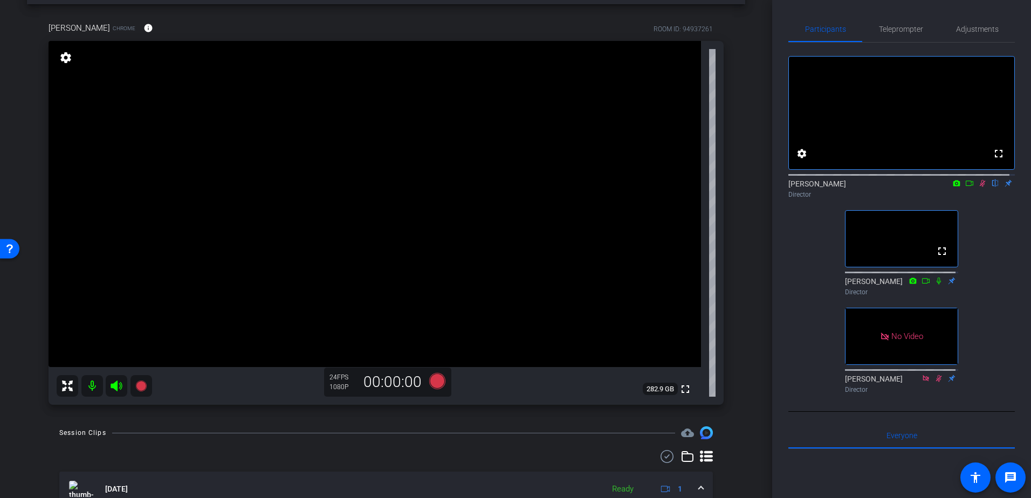
click at [979, 187] on icon at bounding box center [983, 184] width 9 height 8
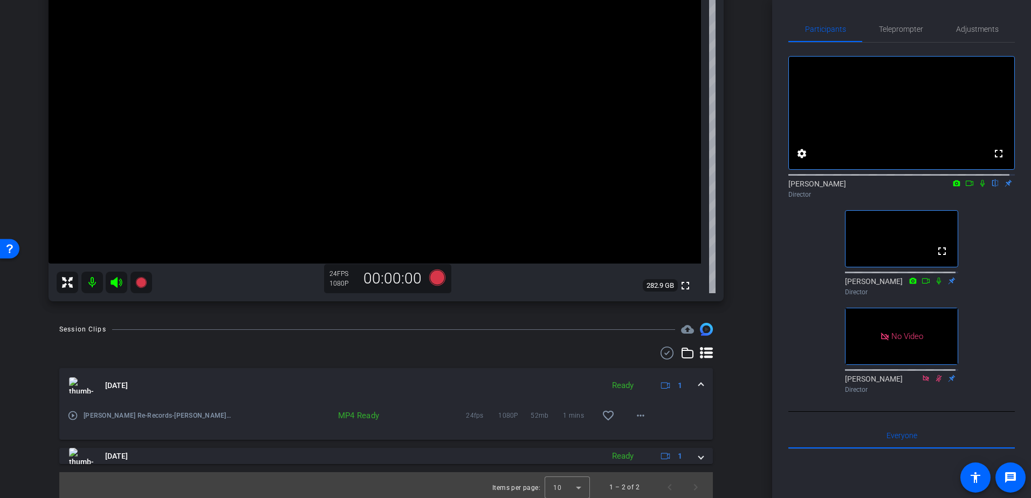
scroll to position [150, 0]
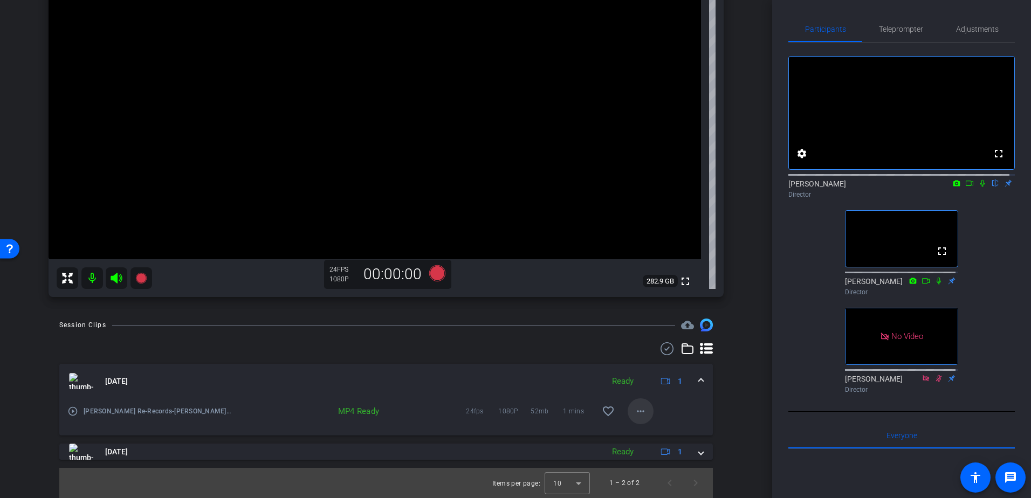
click at [634, 409] on mat-icon "more_horiz" at bounding box center [640, 411] width 13 height 13
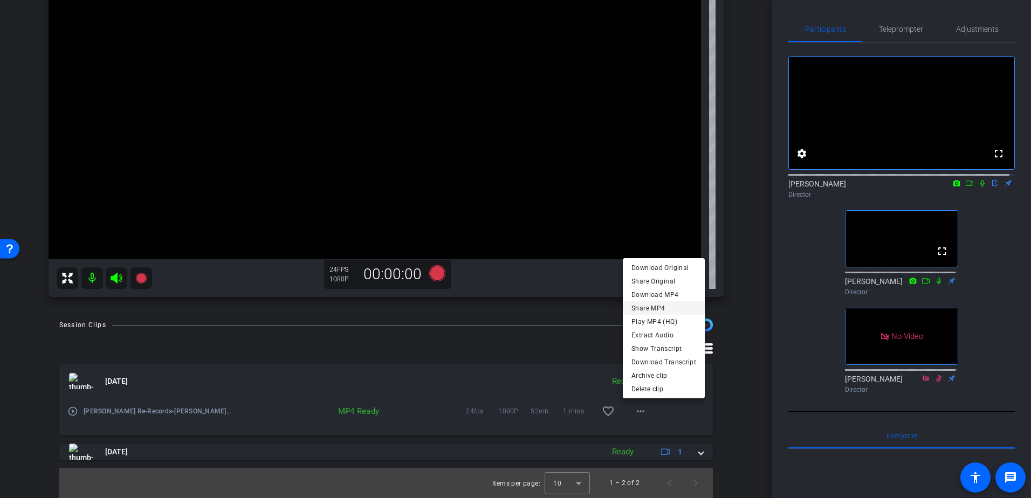
click at [650, 307] on span "Share MP4" at bounding box center [664, 308] width 65 height 13
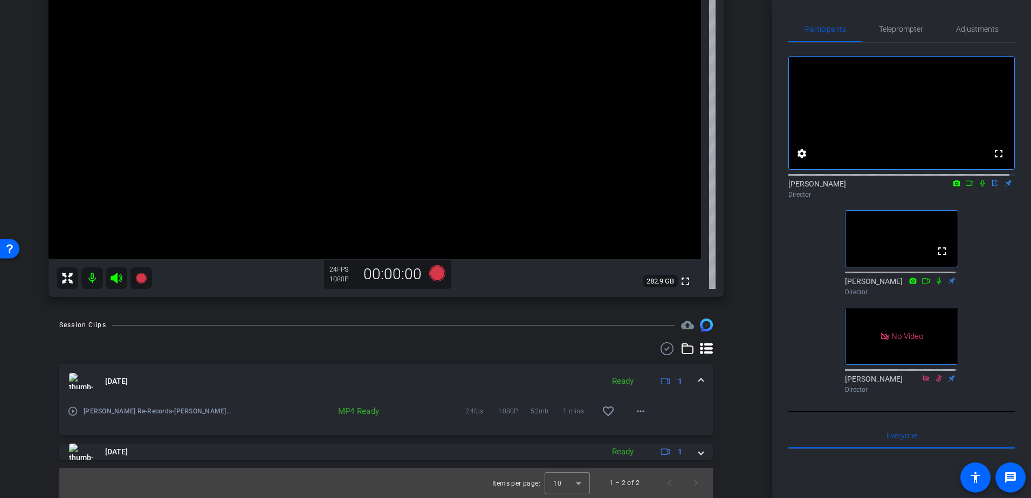
click at [981, 187] on icon at bounding box center [983, 183] width 4 height 7
click at [636, 414] on mat-icon "more_horiz" at bounding box center [640, 411] width 13 height 13
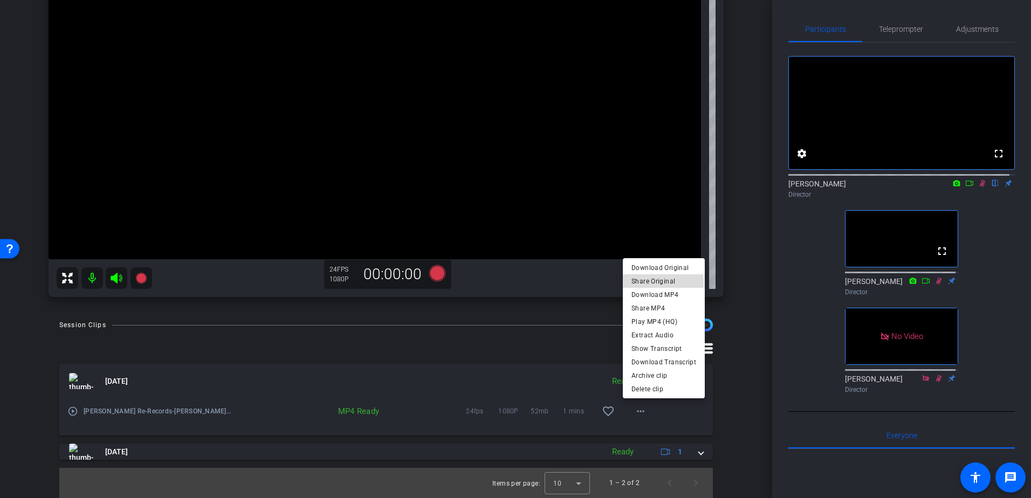
click at [653, 282] on span "Share Original" at bounding box center [664, 281] width 65 height 13
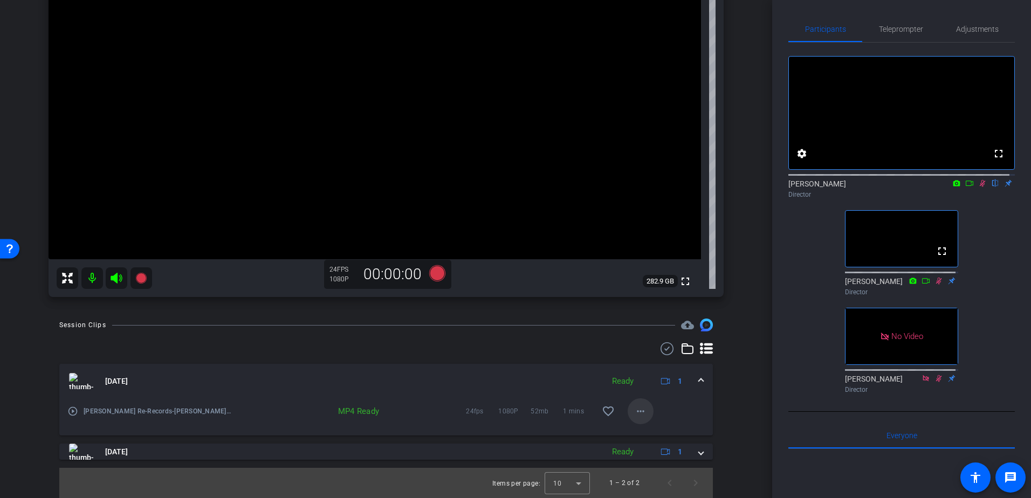
click at [637, 413] on mat-icon "more_horiz" at bounding box center [640, 411] width 13 height 13
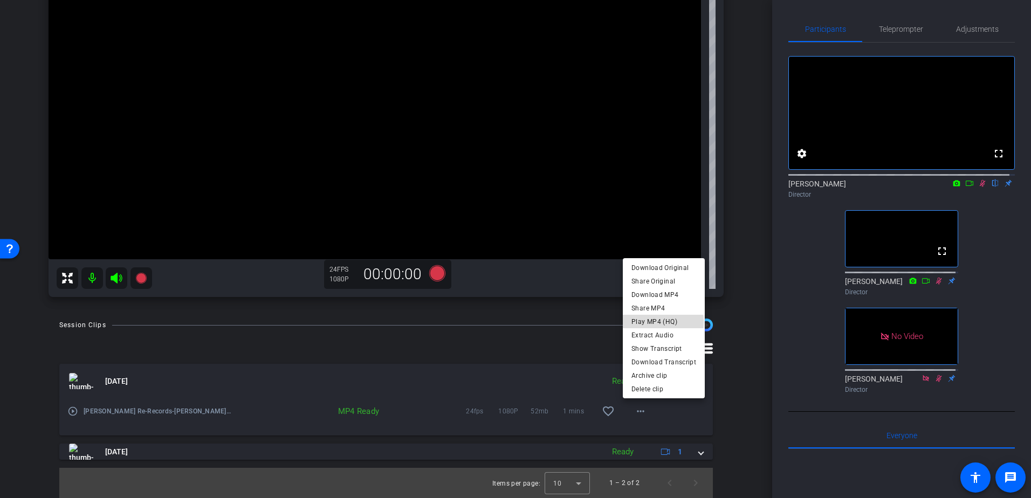
click at [651, 322] on span "Play MP4 (HQ)" at bounding box center [664, 322] width 65 height 13
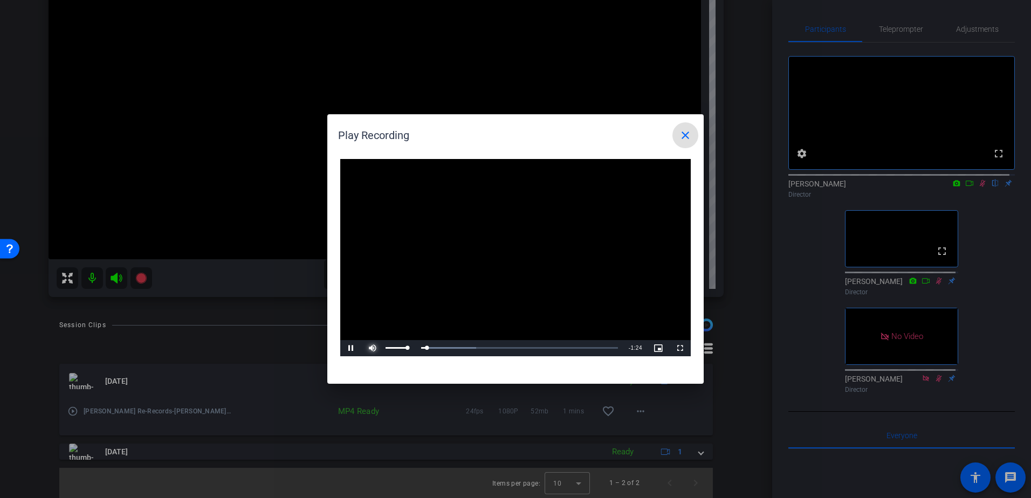
click at [375, 349] on span "Video Player" at bounding box center [373, 349] width 22 height 0
click at [354, 349] on span "Video Player" at bounding box center [351, 349] width 22 height 0
click at [688, 137] on mat-icon "close" at bounding box center [685, 135] width 13 height 13
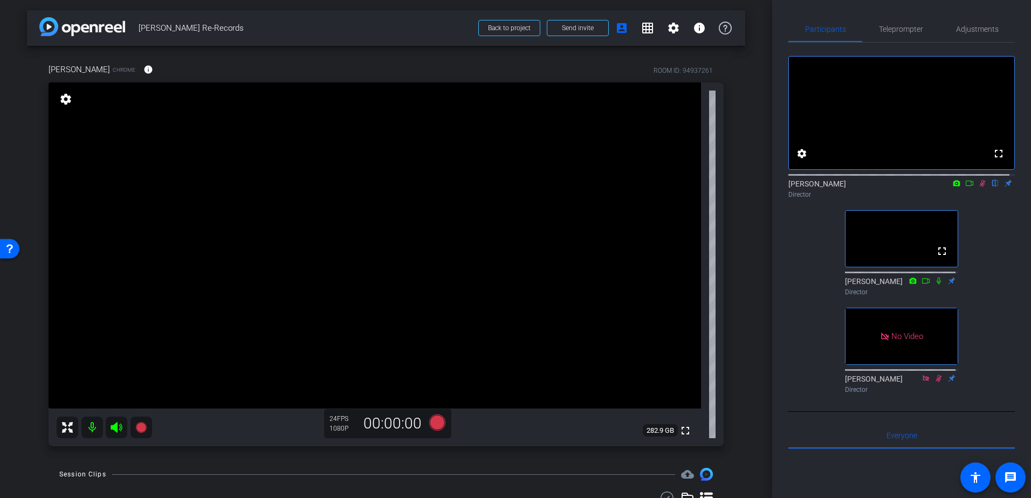
scroll to position [0, 0]
click at [938, 285] on icon at bounding box center [939, 281] width 9 height 8
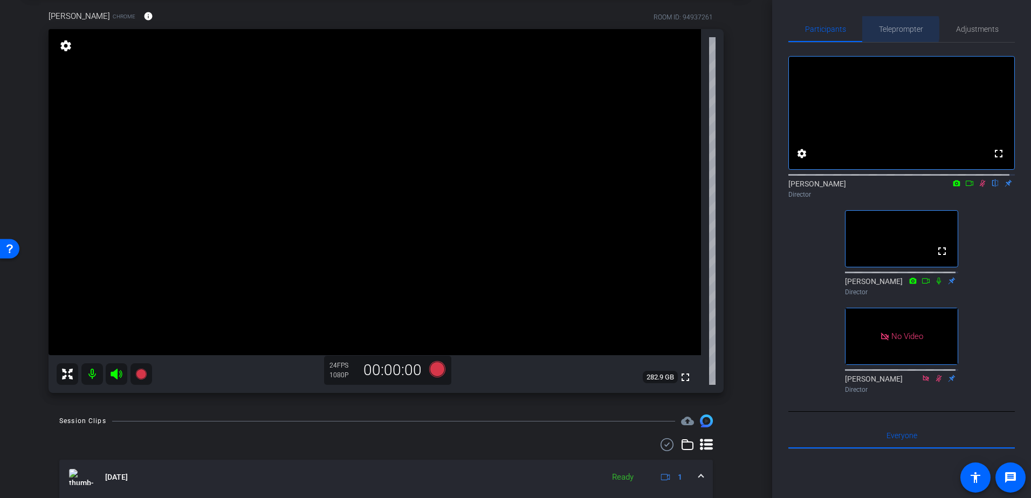
click at [895, 30] on span "Teleprompter" at bounding box center [901, 29] width 44 height 8
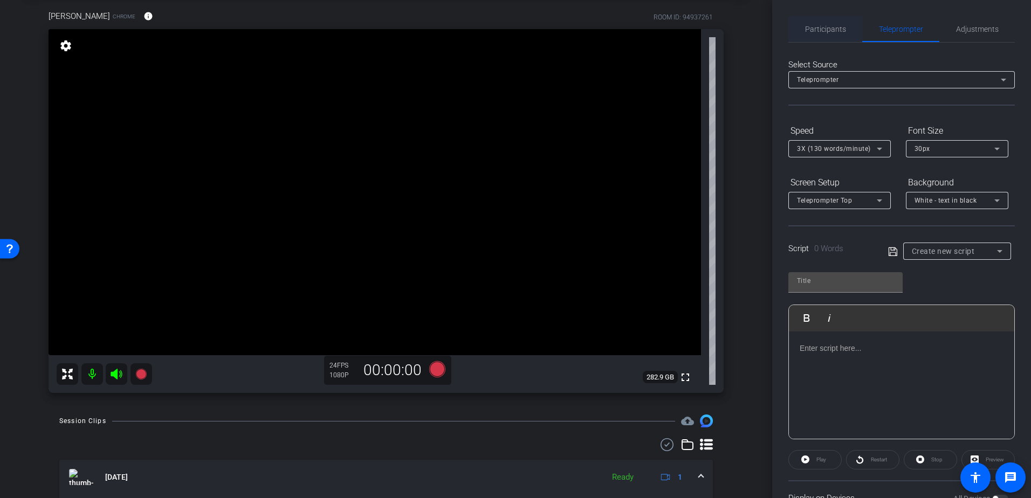
click at [838, 31] on span "Participants" at bounding box center [825, 29] width 41 height 8
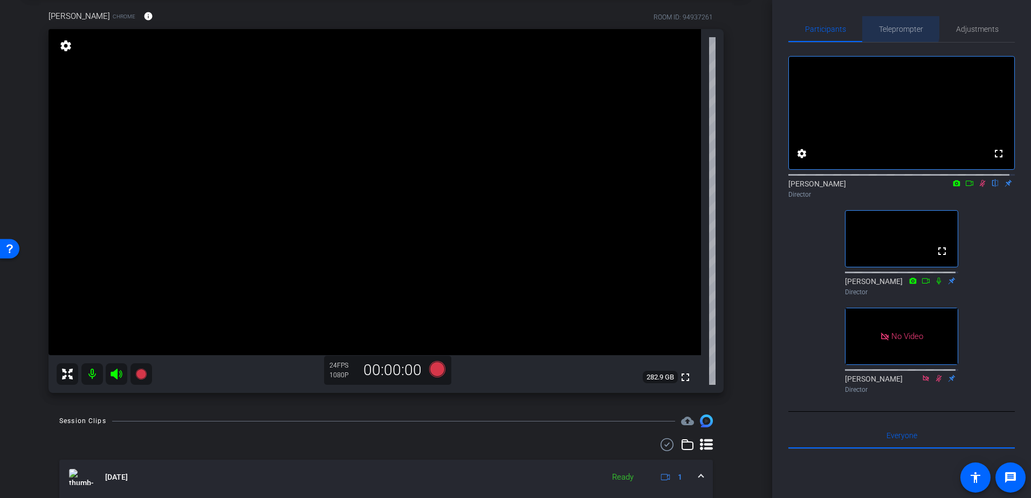
click at [889, 26] on span "Teleprompter" at bounding box center [901, 29] width 44 height 8
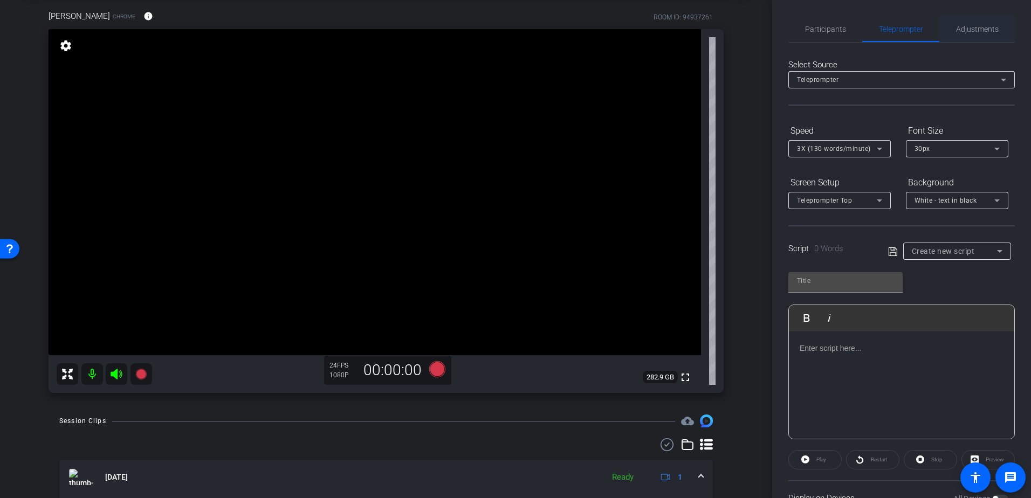
click at [974, 23] on span "Adjustments" at bounding box center [977, 29] width 43 height 26
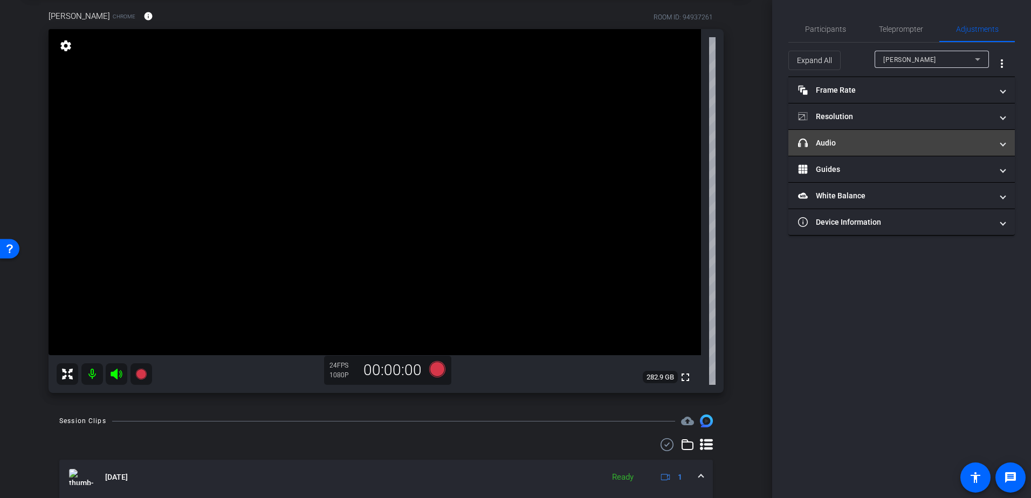
click at [893, 136] on mat-expansion-panel-header "headphone icon Audio" at bounding box center [902, 143] width 227 height 26
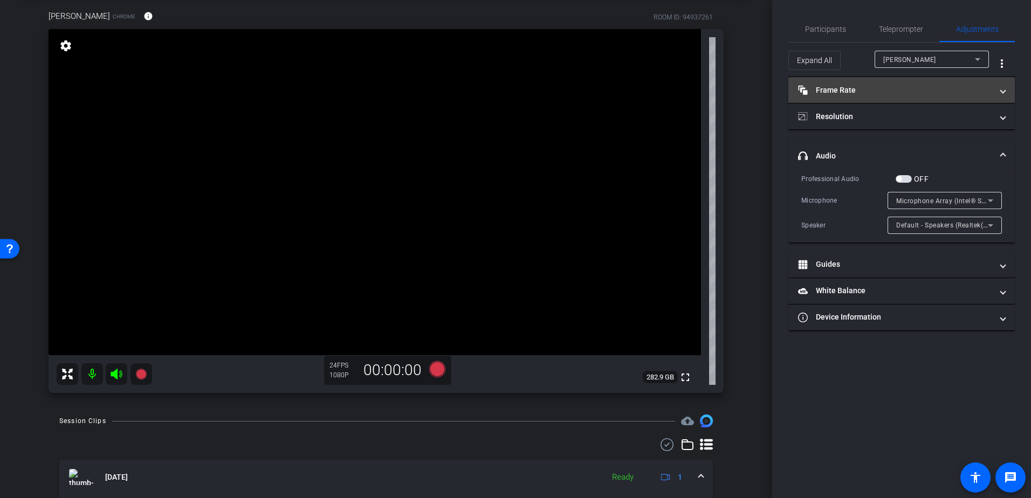
click at [906, 87] on mat-panel-title "Frame Rate Frame Rate" at bounding box center [895, 90] width 194 height 11
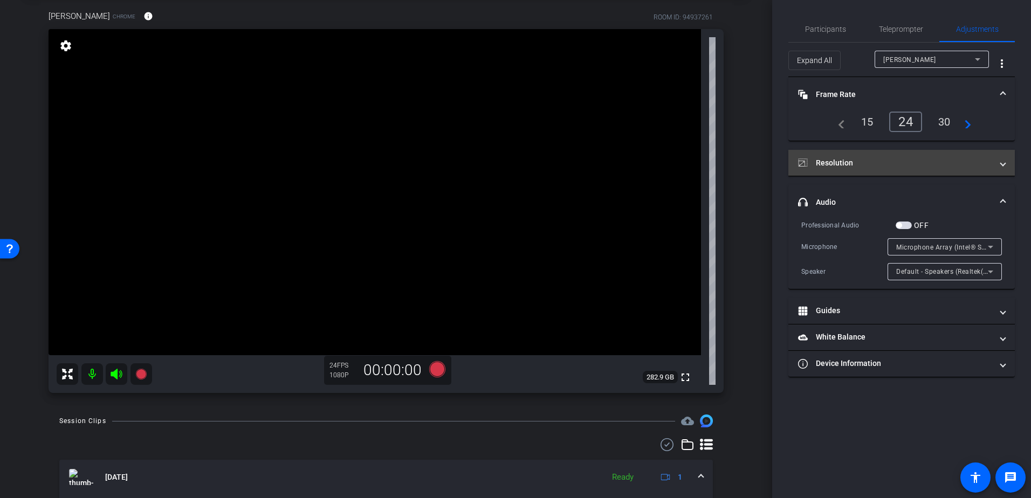
click at [900, 154] on mat-expansion-panel-header "Resolution" at bounding box center [902, 163] width 227 height 26
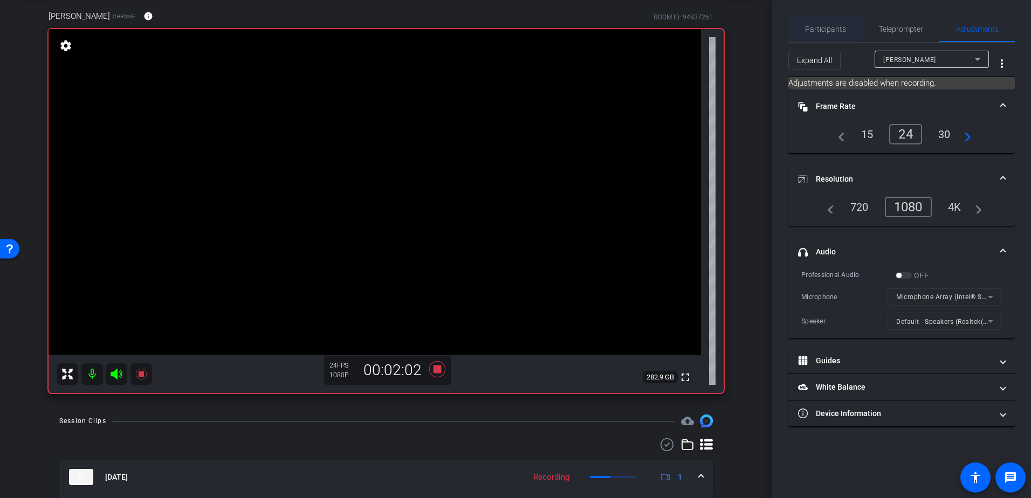
click at [817, 23] on span "Participants" at bounding box center [825, 29] width 41 height 26
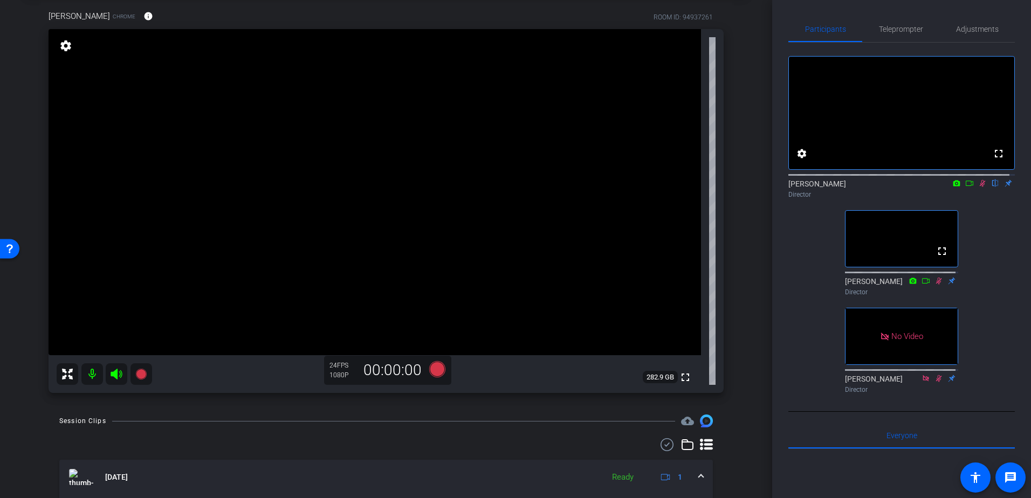
click at [966, 187] on icon at bounding box center [970, 184] width 9 height 8
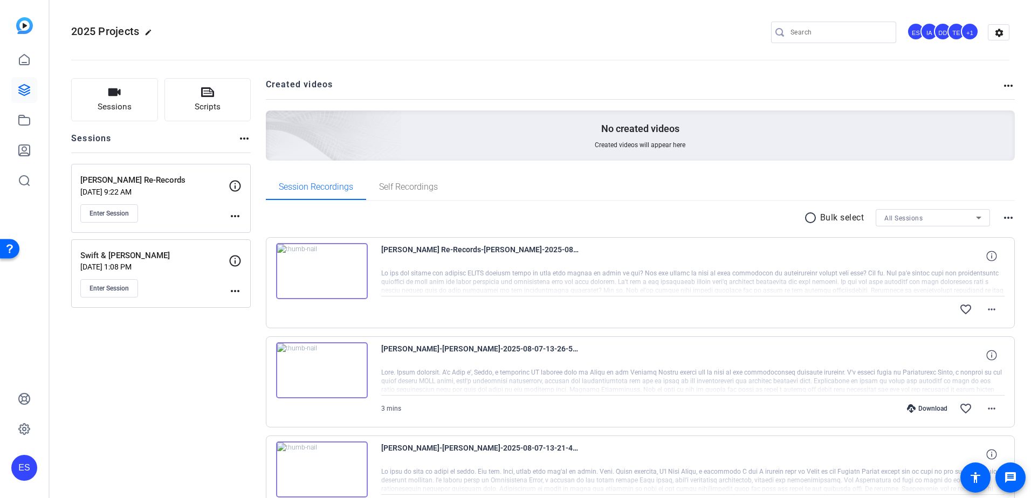
click at [320, 269] on img at bounding box center [322, 271] width 92 height 56
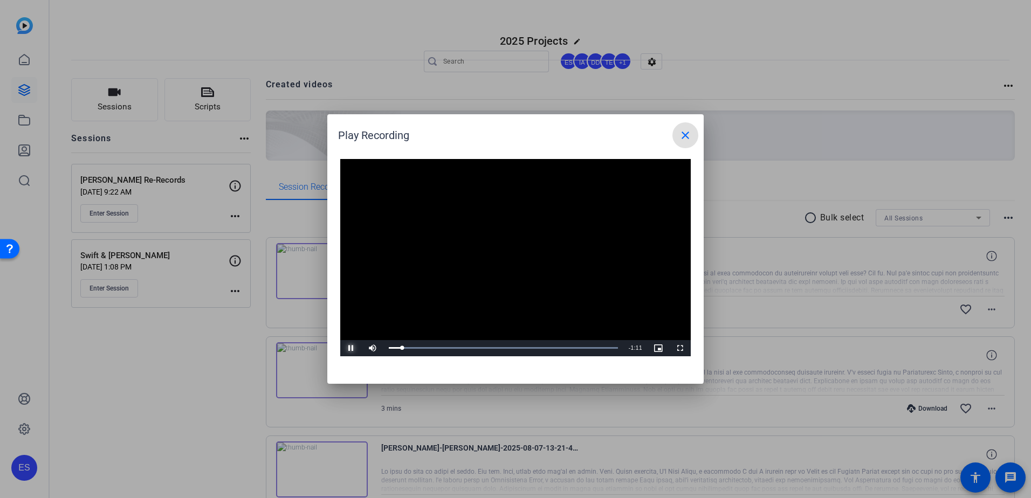
click at [349, 349] on span "Video Player" at bounding box center [351, 349] width 22 height 0
click at [354, 349] on span "Video Player" at bounding box center [351, 349] width 22 height 0
click at [352, 349] on span "Video Player" at bounding box center [351, 349] width 22 height 0
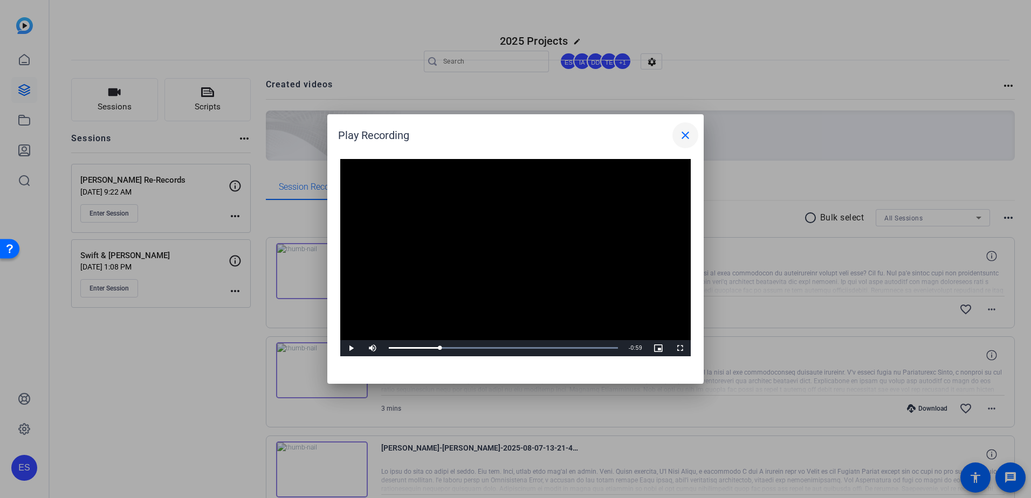
click at [687, 134] on mat-icon "close" at bounding box center [685, 135] width 13 height 13
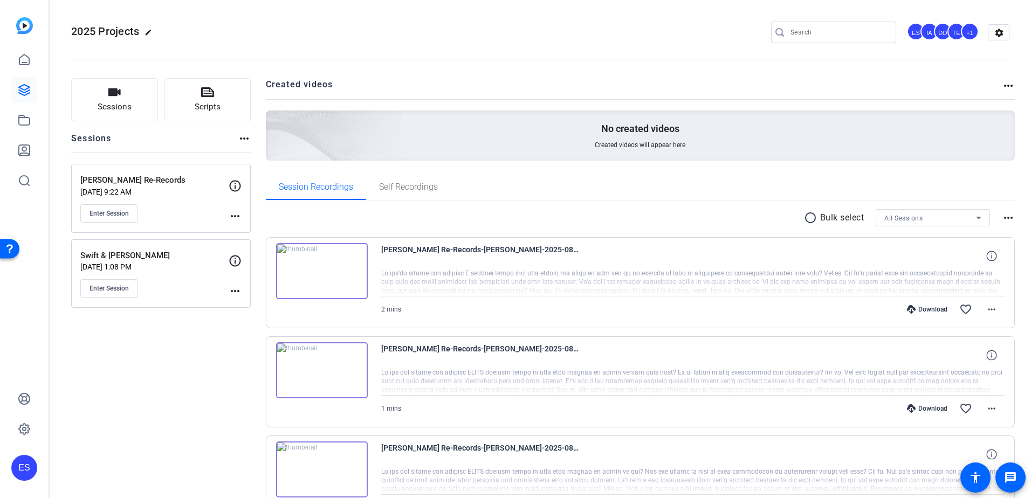
click at [964, 32] on div "+1" at bounding box center [970, 32] width 18 height 18
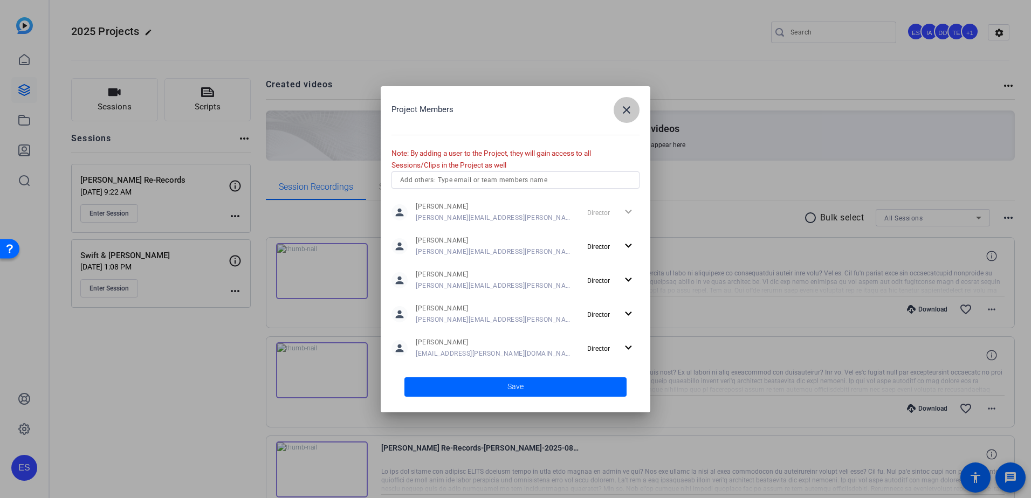
click at [628, 118] on span "button" at bounding box center [627, 110] width 26 height 26
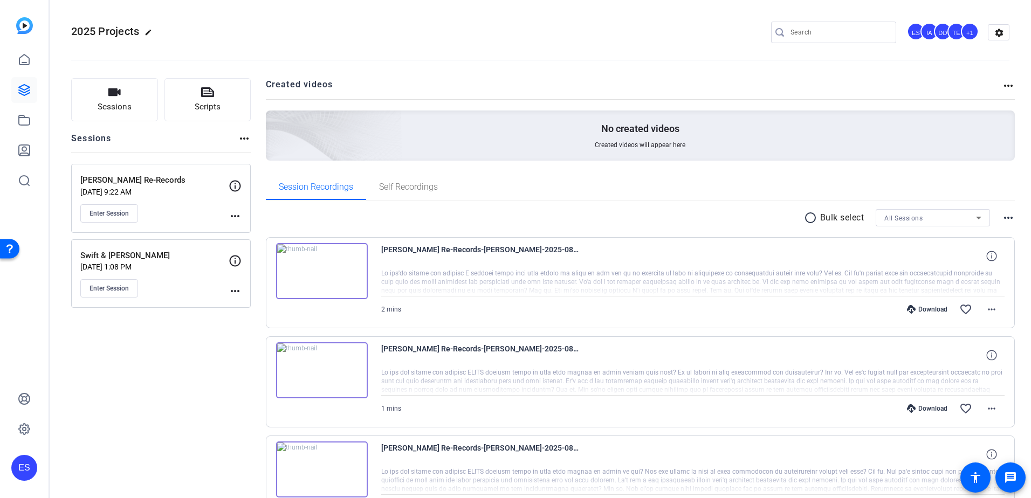
click at [28, 86] on icon at bounding box center [24, 90] width 11 height 11
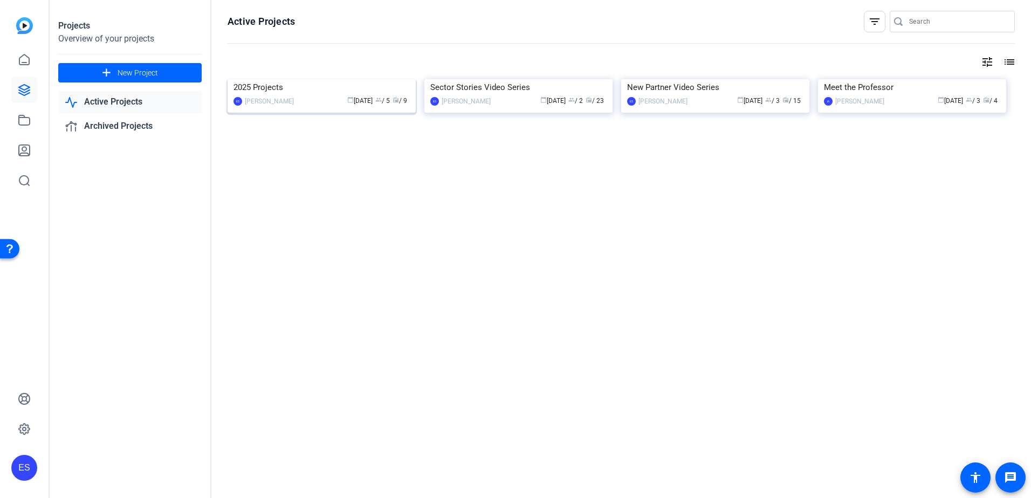
click at [275, 95] on div "2025 Projects" at bounding box center [322, 87] width 176 height 16
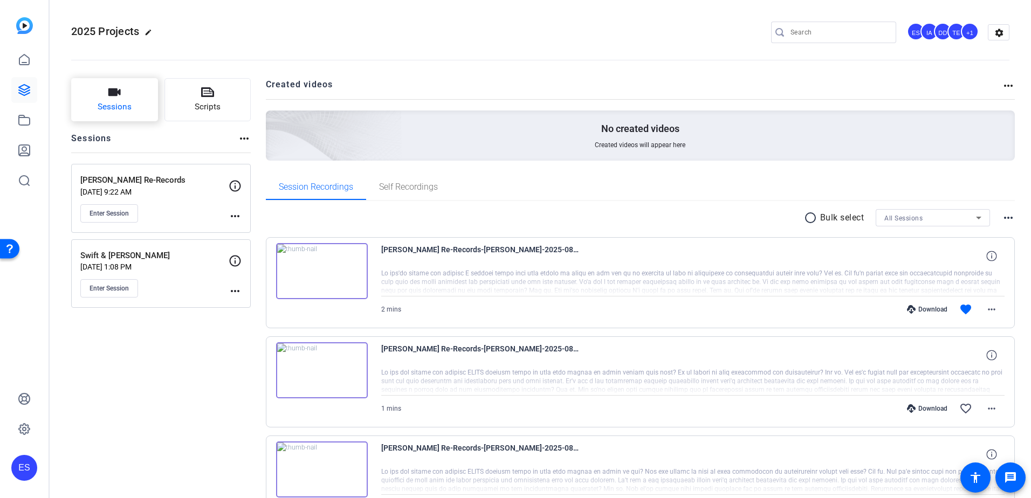
click at [130, 111] on span "Sessions" at bounding box center [115, 107] width 34 height 12
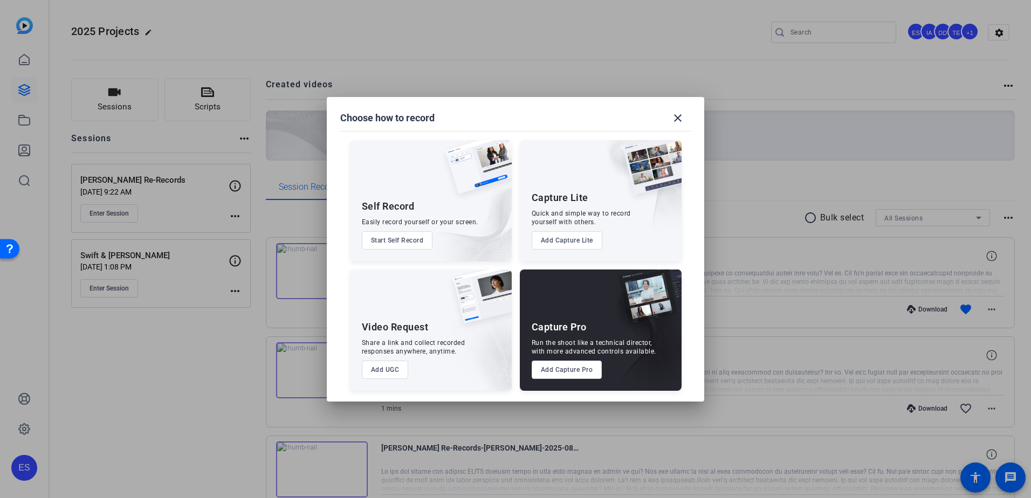
click at [577, 370] on button "Add Capture Pro" at bounding box center [567, 370] width 71 height 18
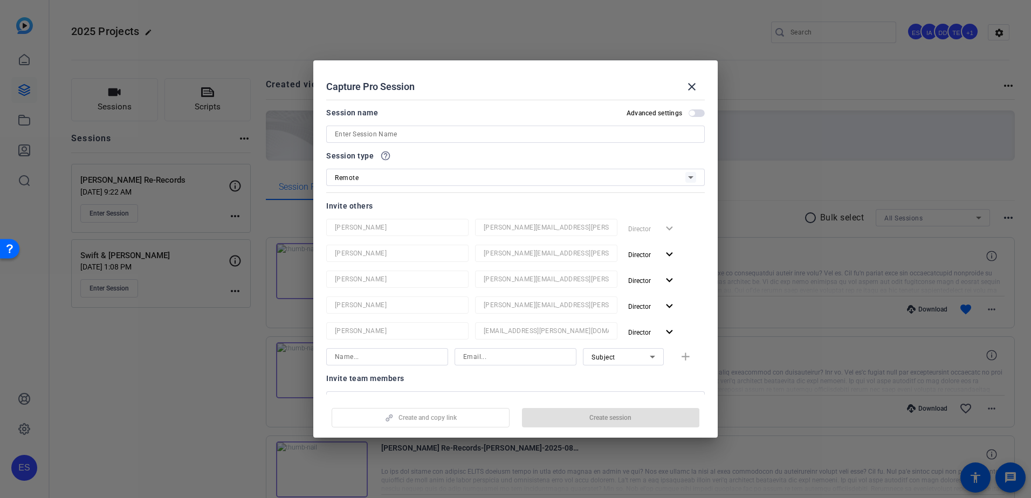
click at [388, 133] on input at bounding box center [515, 134] width 361 height 13
type input "TEST"
click at [454, 156] on div "Session type help_outline" at bounding box center [515, 155] width 379 height 13
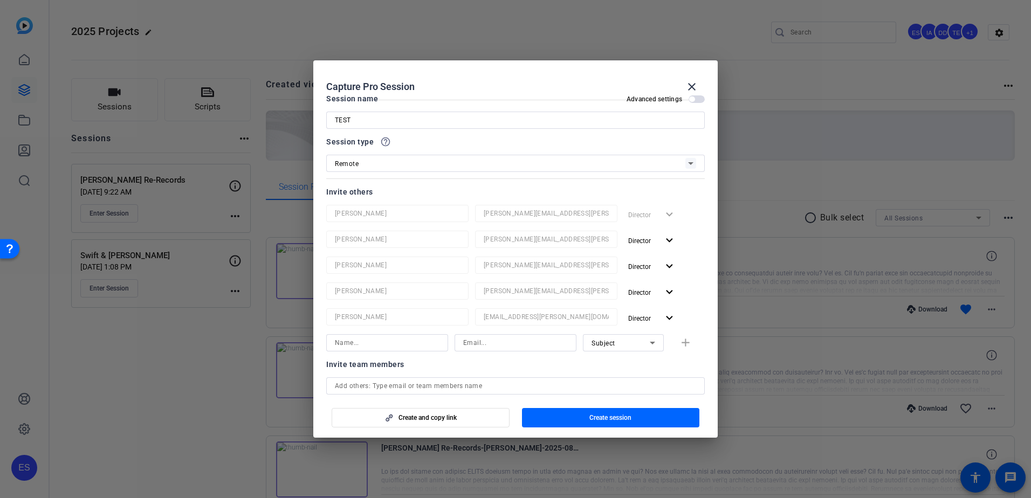
scroll to position [54, 0]
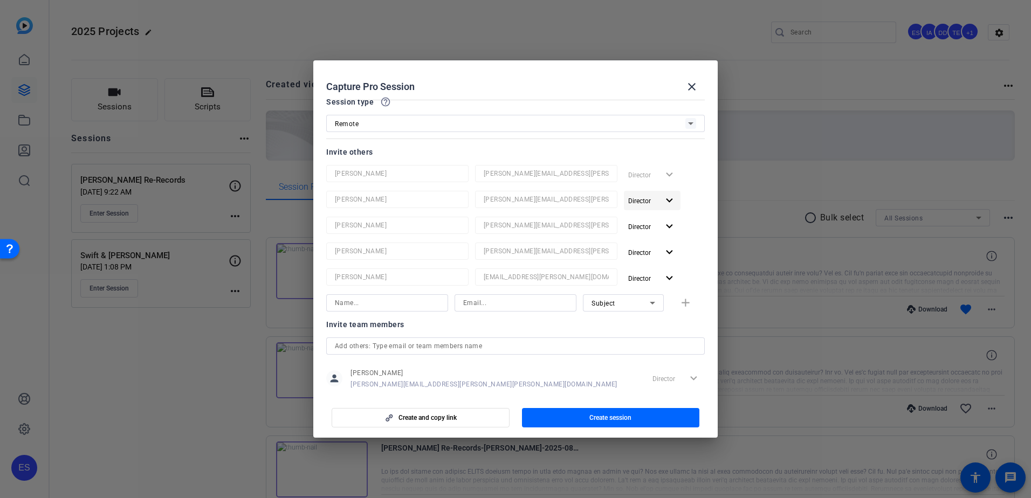
click at [663, 206] on mat-icon "expand_more" at bounding box center [669, 200] width 13 height 13
click at [597, 132] on div at bounding box center [515, 249] width 1031 height 498
click at [603, 134] on div at bounding box center [515, 138] width 379 height 12
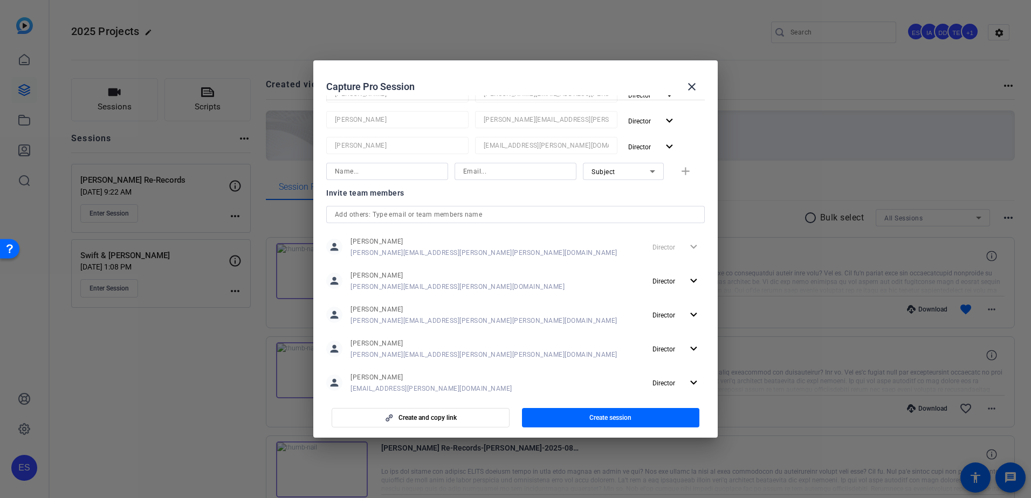
scroll to position [209, 0]
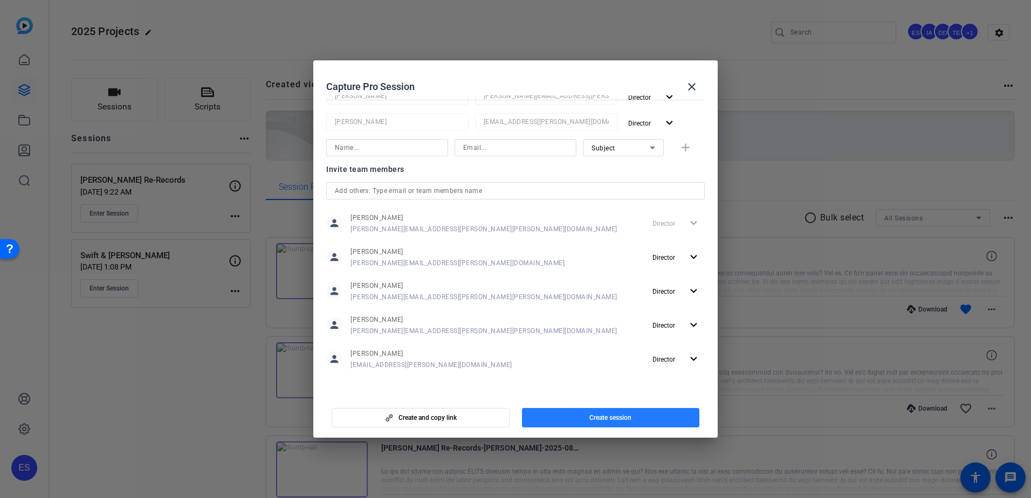
click at [600, 419] on span "Create session" at bounding box center [611, 418] width 42 height 9
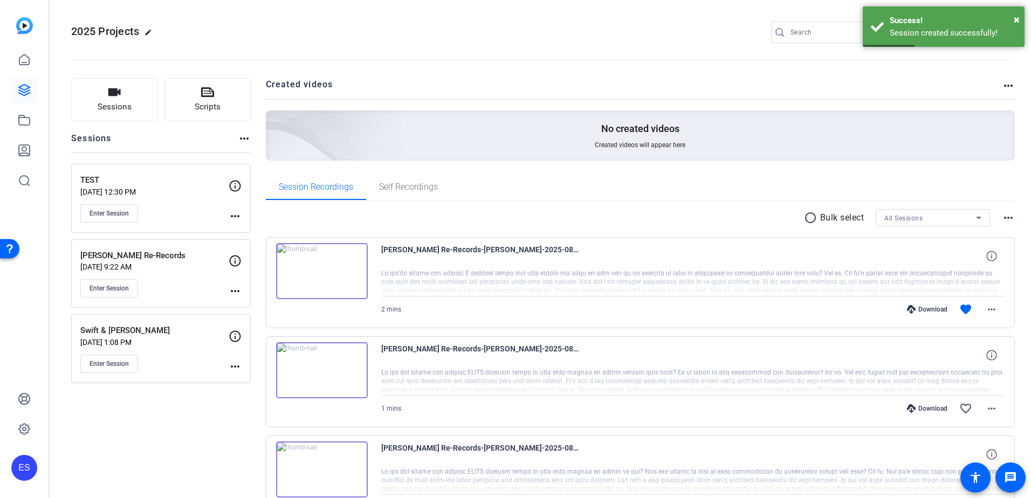
click at [234, 217] on mat-icon "more_horiz" at bounding box center [235, 216] width 13 height 13
click at [255, 229] on span "Edit Session" at bounding box center [261, 232] width 49 height 13
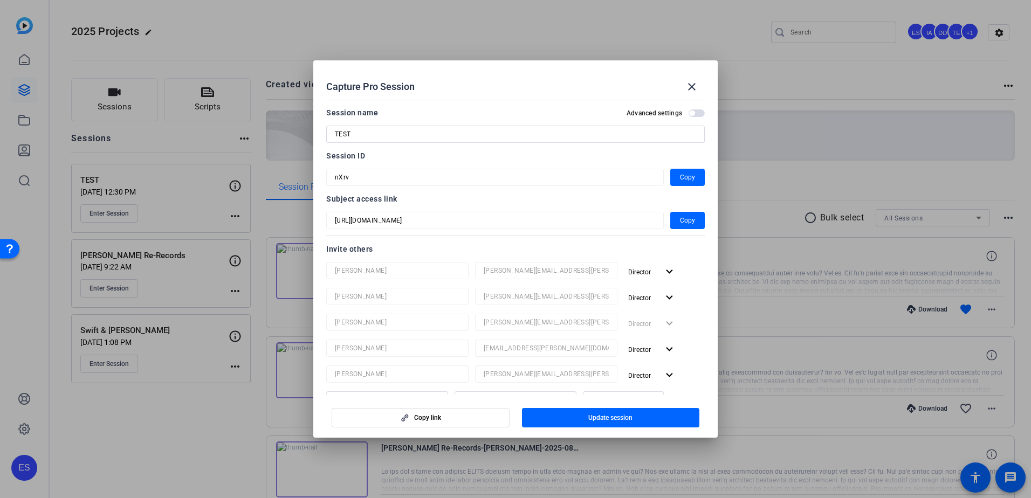
click at [528, 227] on mat-form-field "https://capture.openreel.com/subject/MODE_OTP?otp=nXrv" at bounding box center [495, 220] width 338 height 17
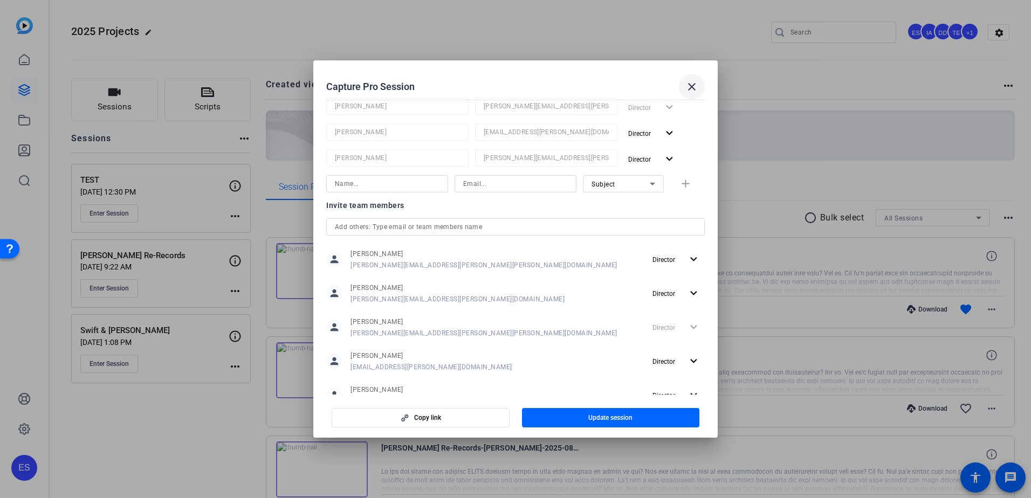
scroll to position [199, 0]
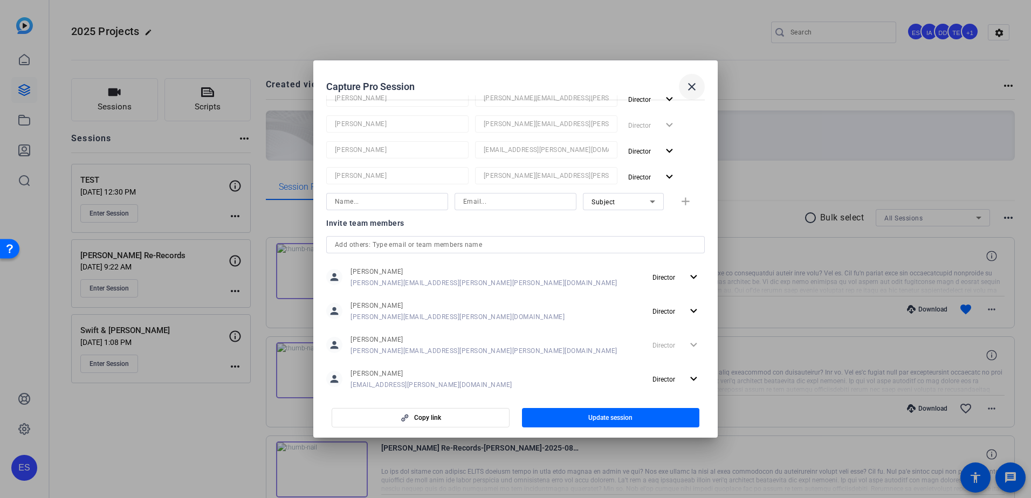
click at [695, 87] on mat-icon "close" at bounding box center [692, 86] width 13 height 13
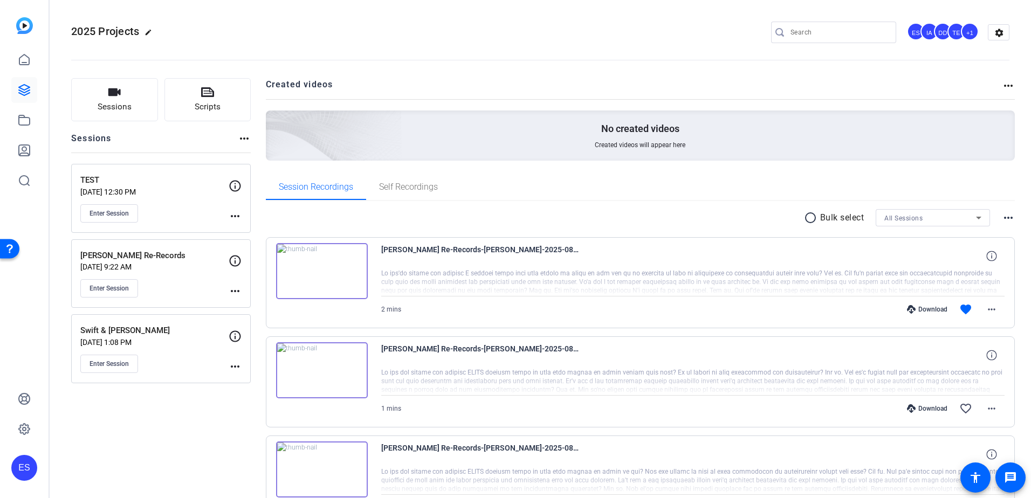
click at [238, 215] on mat-icon "more_horiz" at bounding box center [235, 216] width 13 height 13
click at [264, 248] on span "Archive Session" at bounding box center [261, 245] width 49 height 13
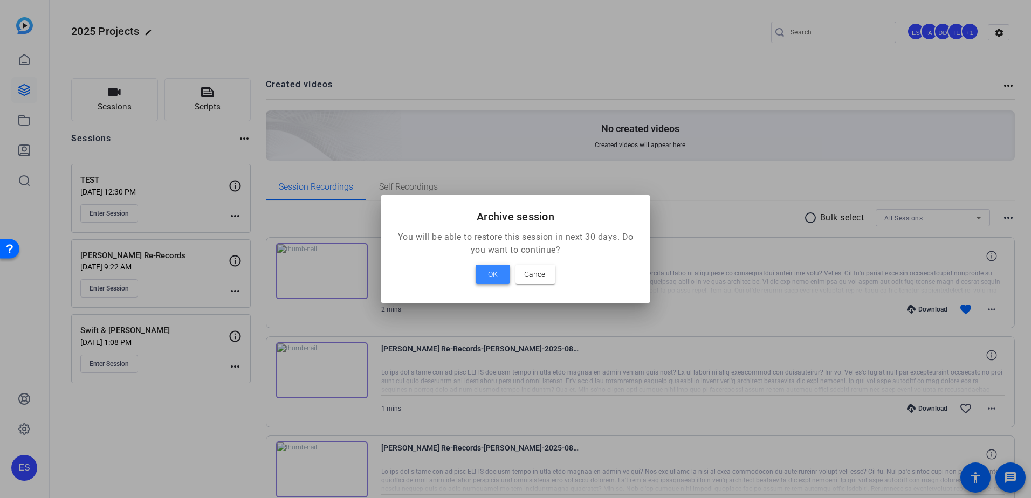
click at [495, 271] on span "OK" at bounding box center [493, 274] width 10 height 13
